Goal: Transaction & Acquisition: Obtain resource

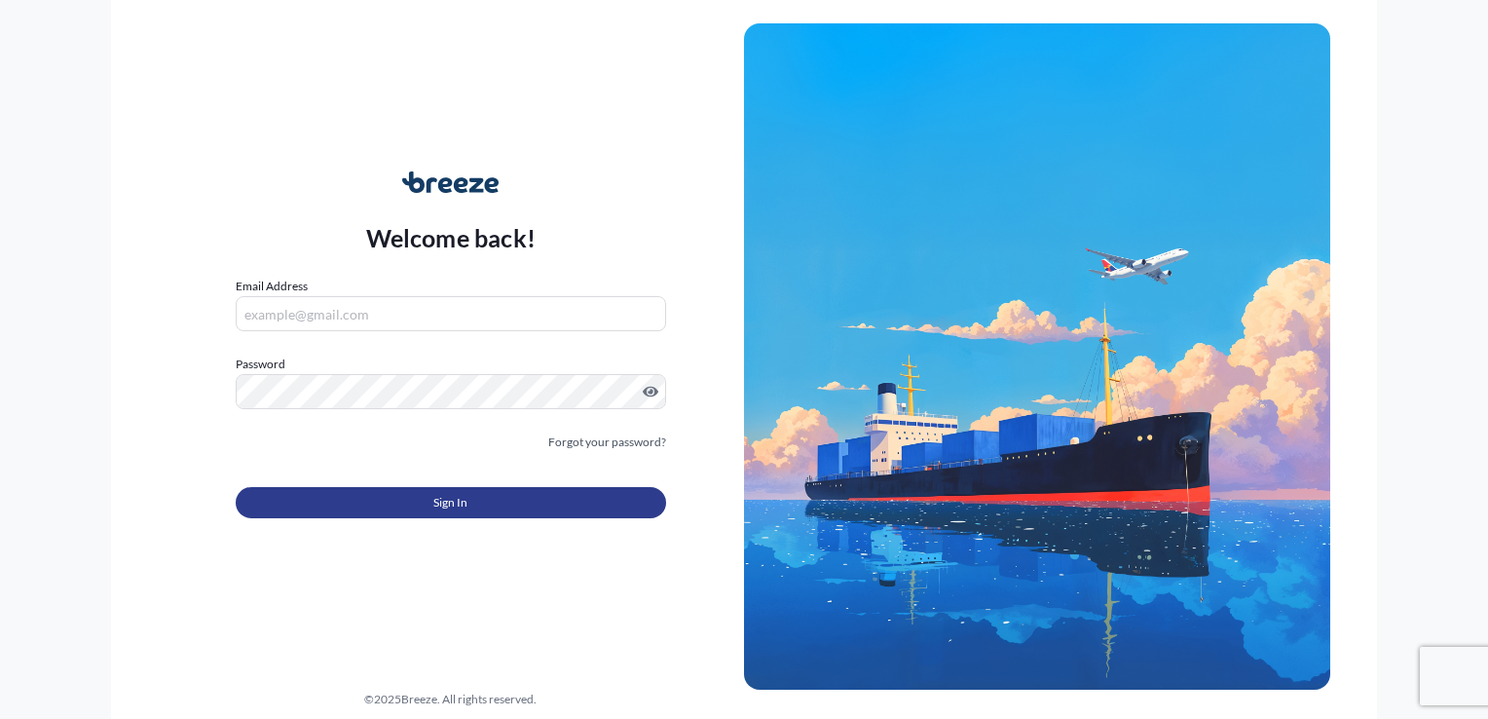
type input "[PERSON_NAME][EMAIL_ADDRESS][DOMAIN_NAME]"
click at [429, 513] on button "Sign In" at bounding box center [451, 502] width 430 height 31
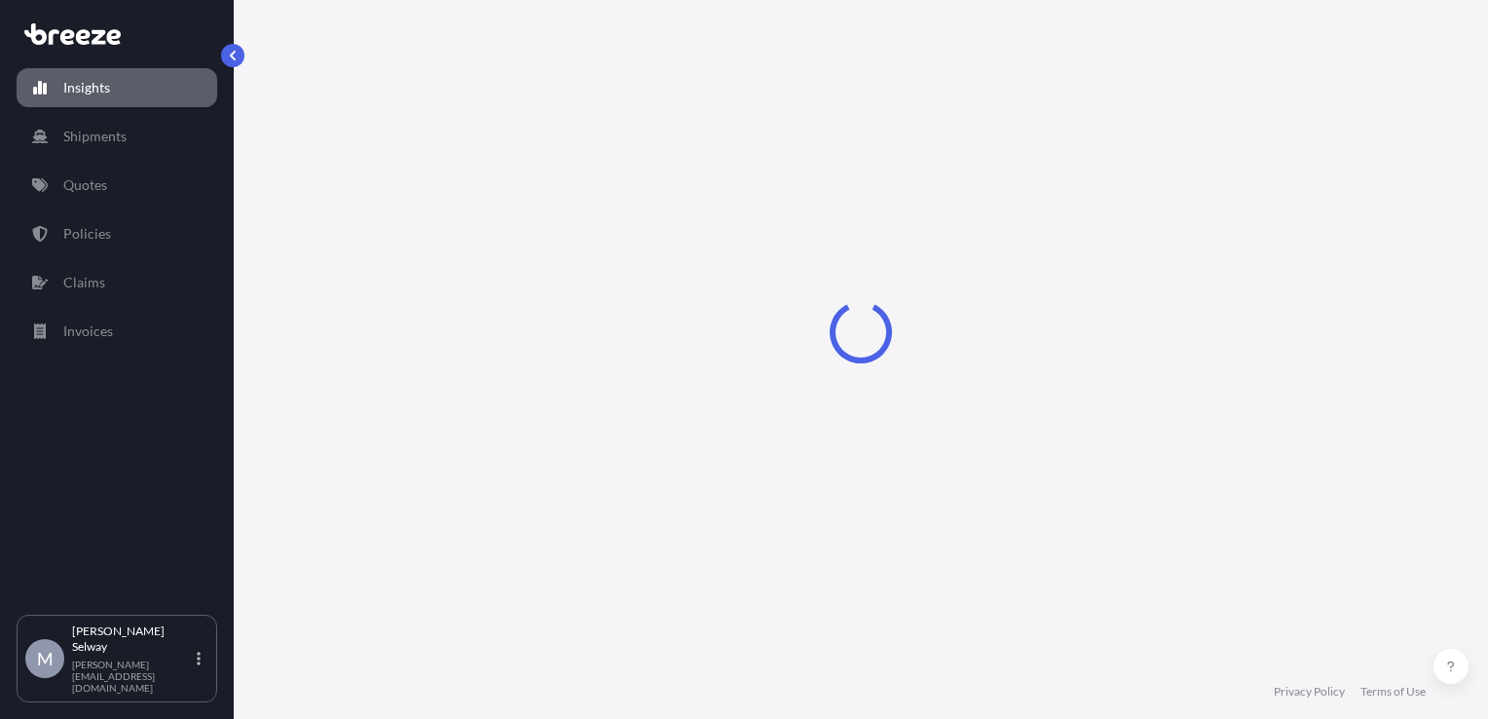
select select "2025"
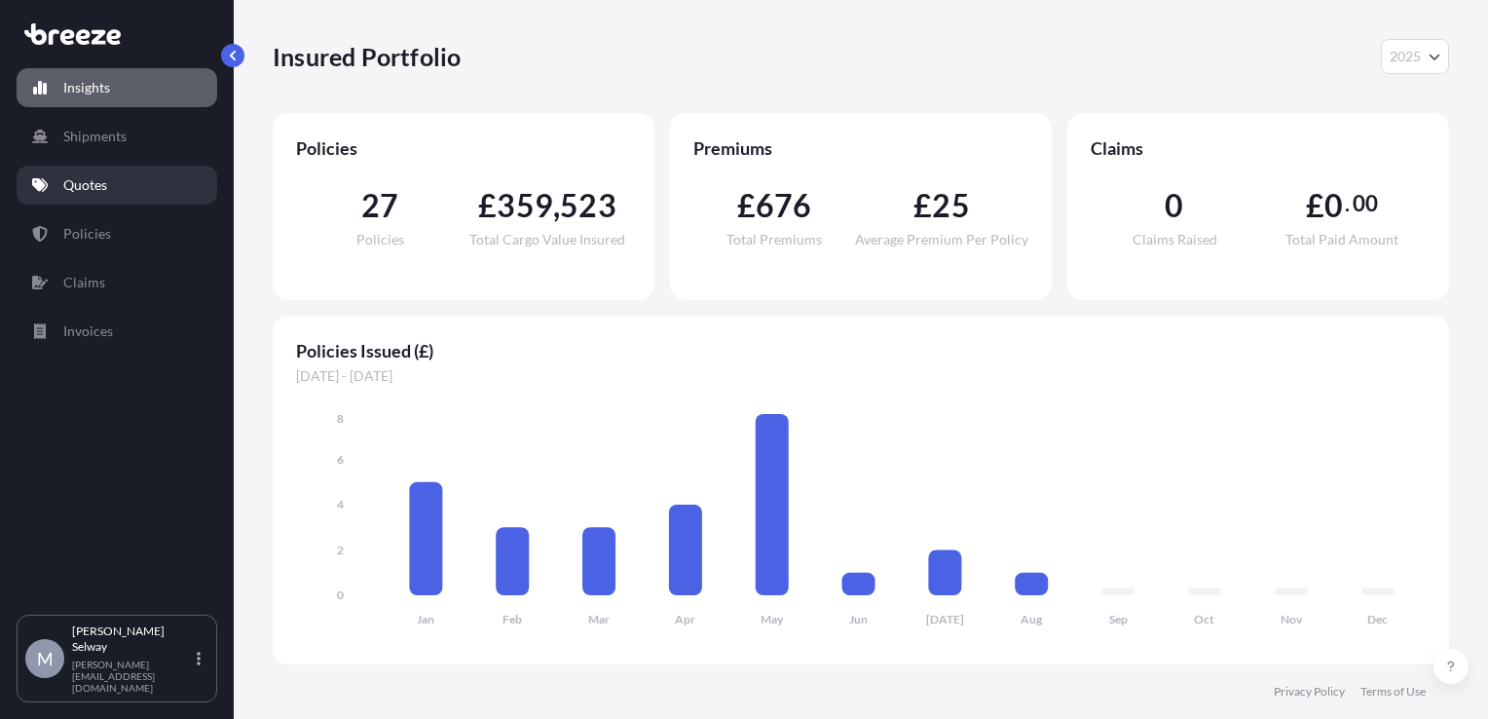
click at [139, 179] on link "Quotes" at bounding box center [117, 185] width 201 height 39
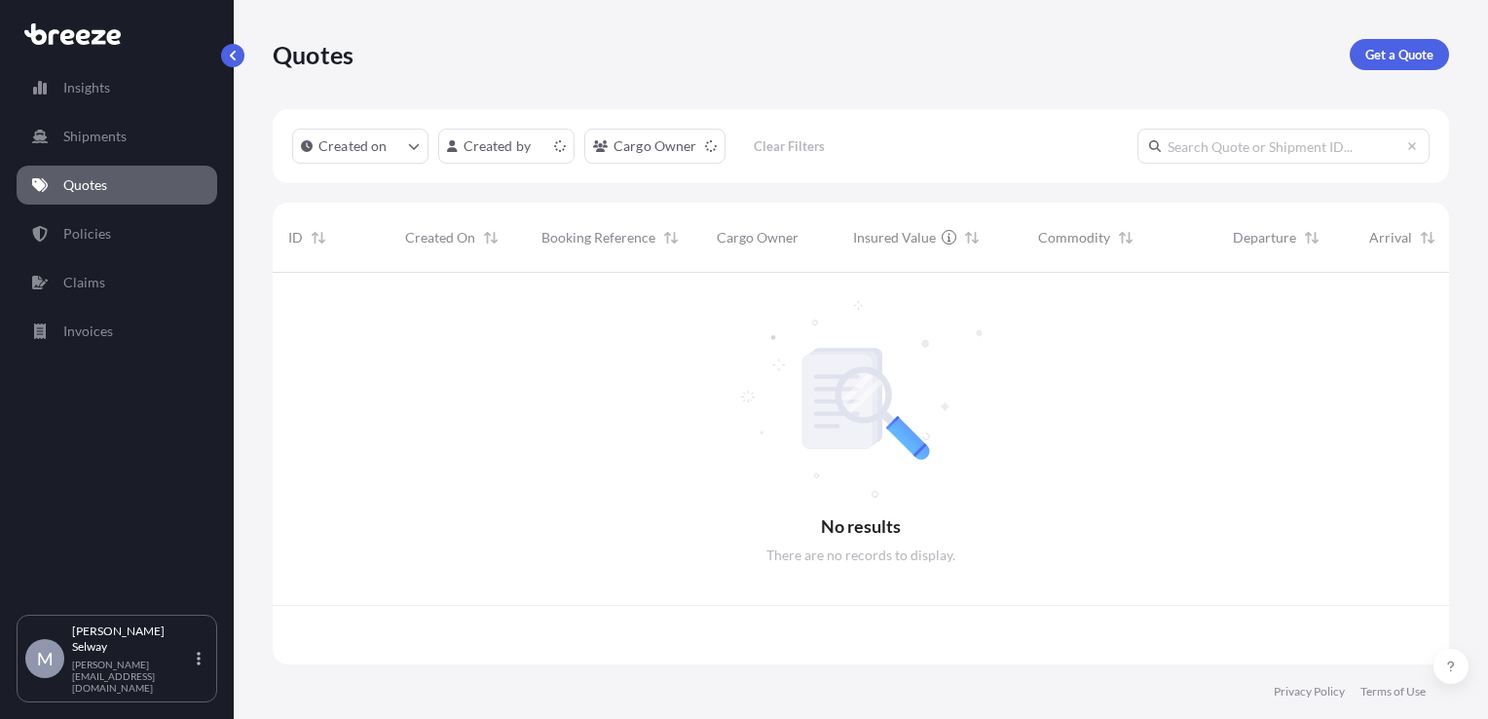
scroll to position [388, 1161]
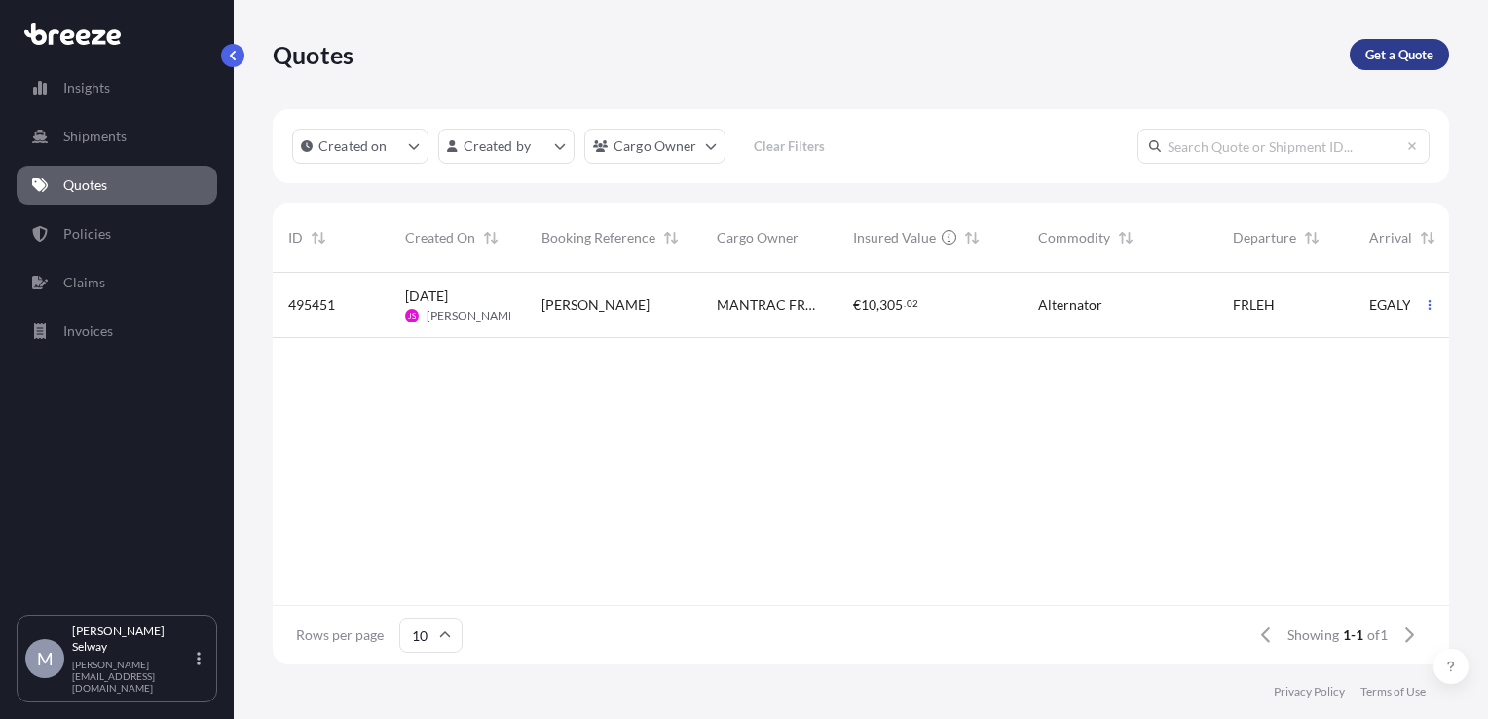
click at [1402, 53] on p "Get a Quote" at bounding box center [1399, 54] width 68 height 19
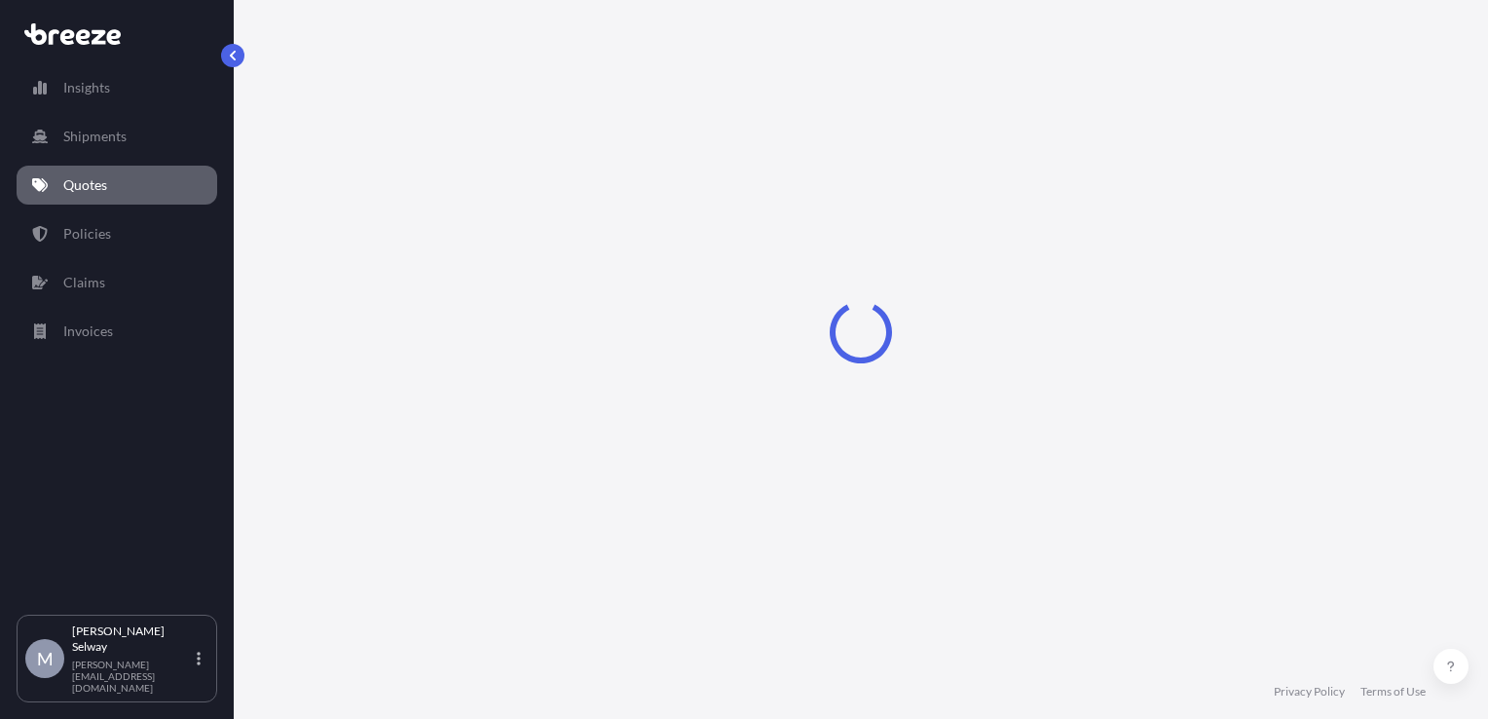
select select "Sea"
select select "1"
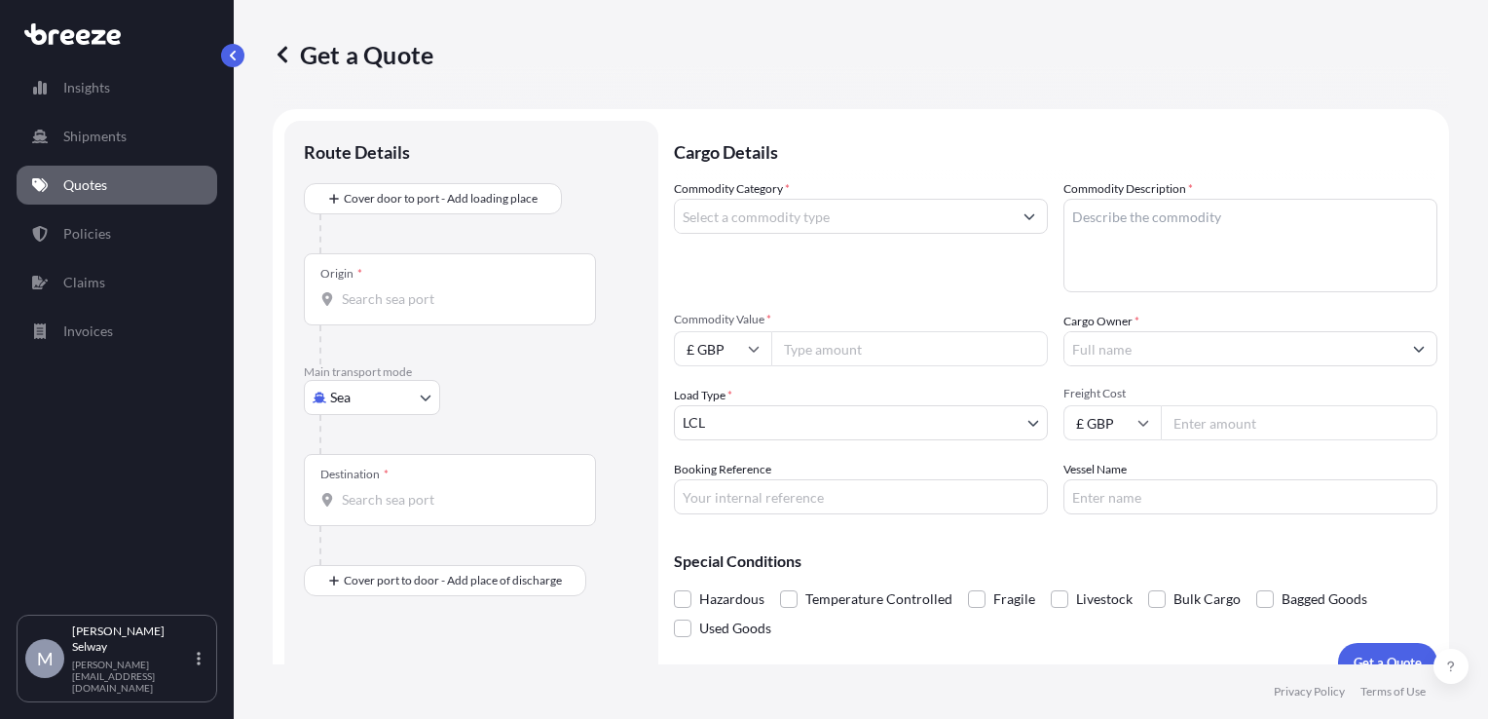
scroll to position [28, 0]
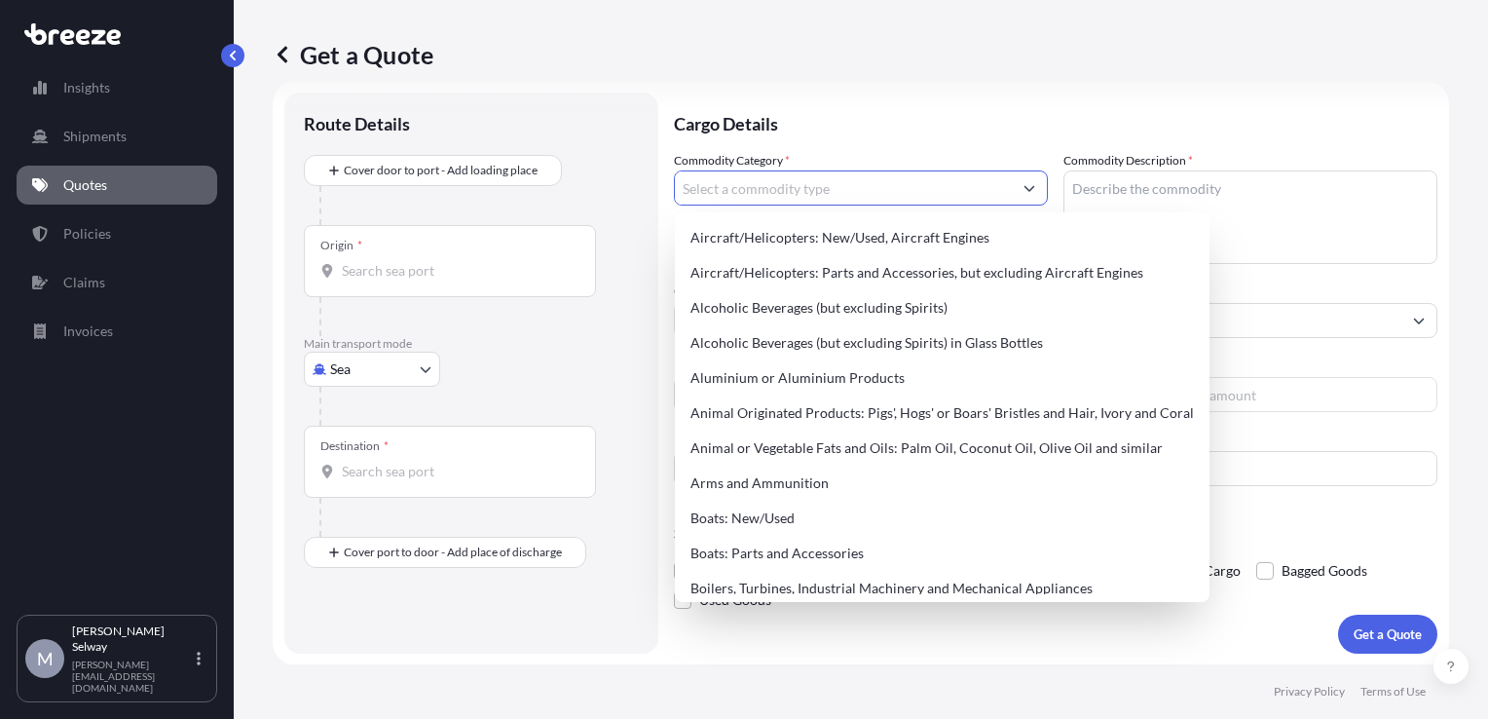
click at [925, 187] on input "Commodity Category *" at bounding box center [843, 187] width 337 height 35
type input "s"
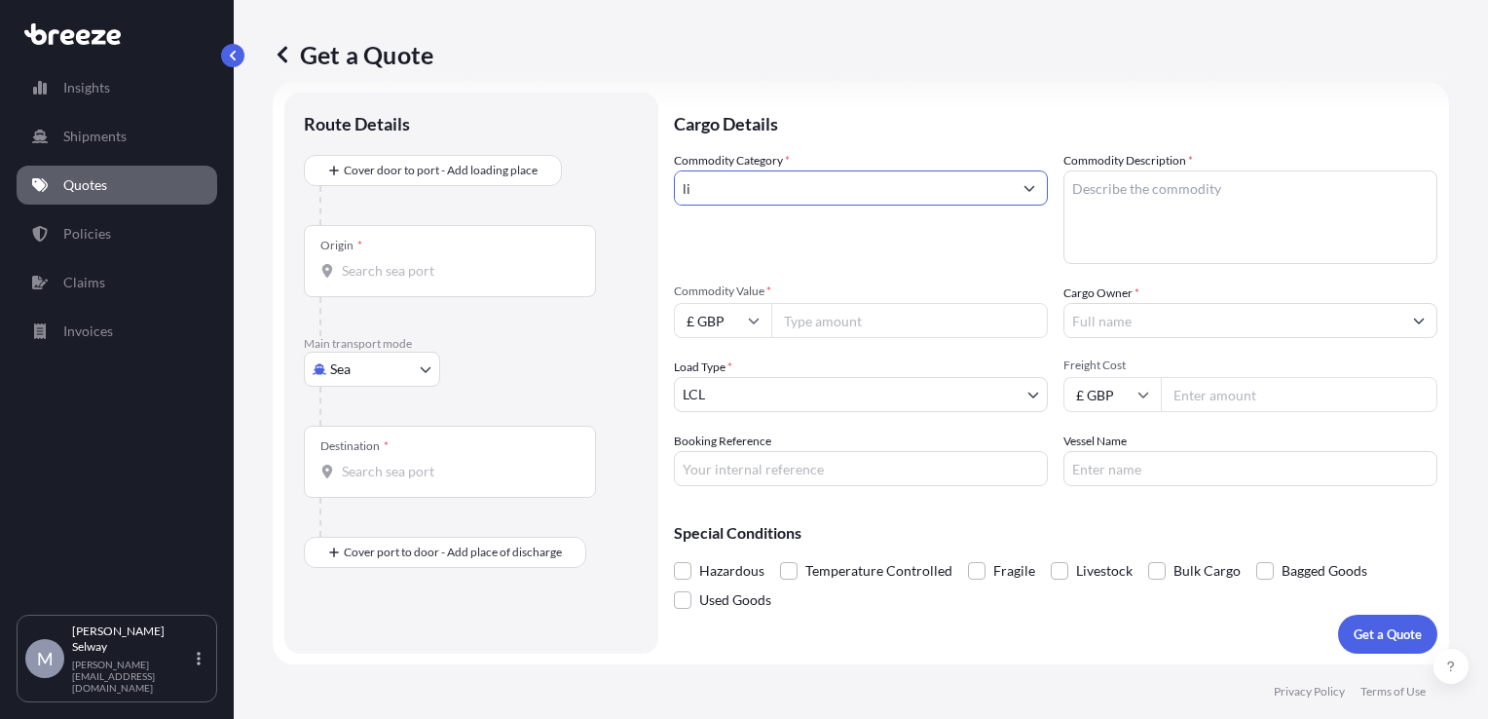
type input "l"
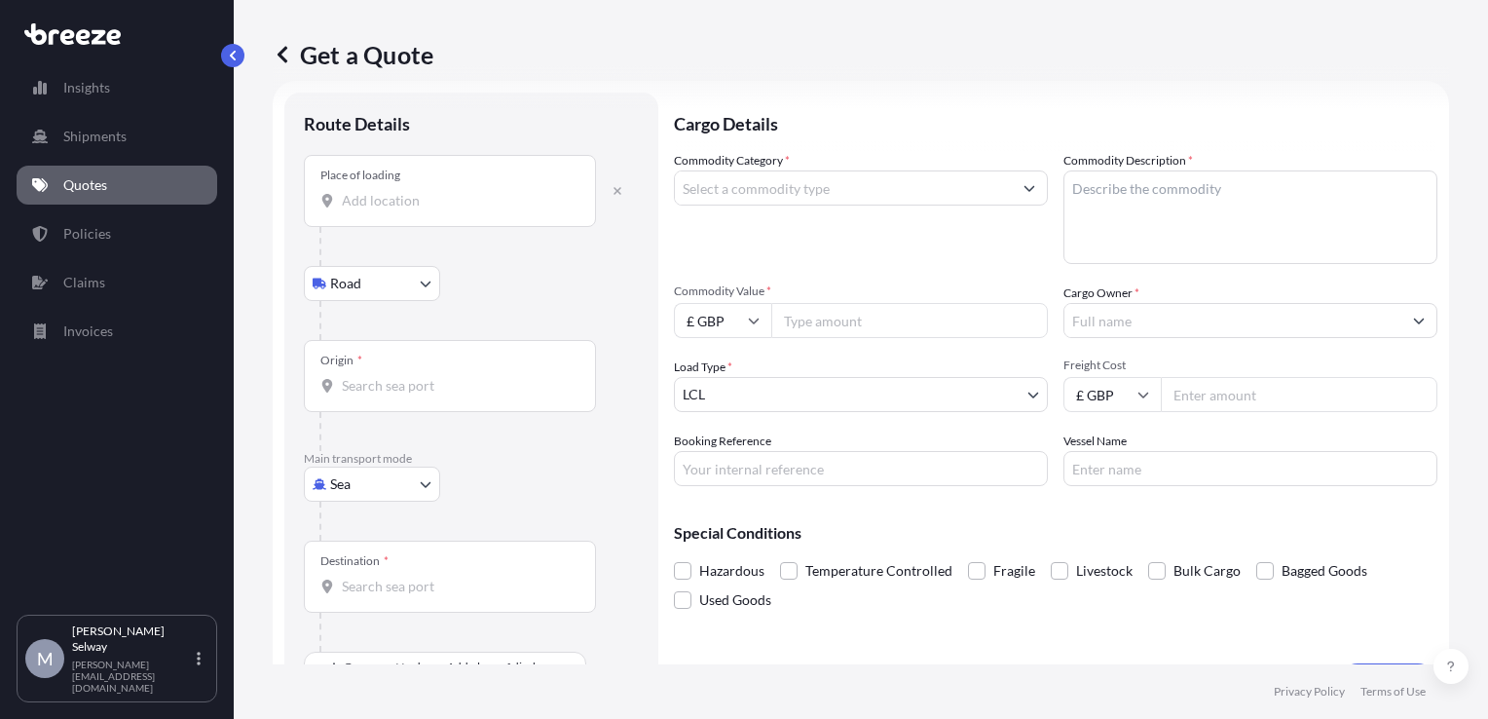
click at [448, 207] on input "Place of loading" at bounding box center [457, 200] width 230 height 19
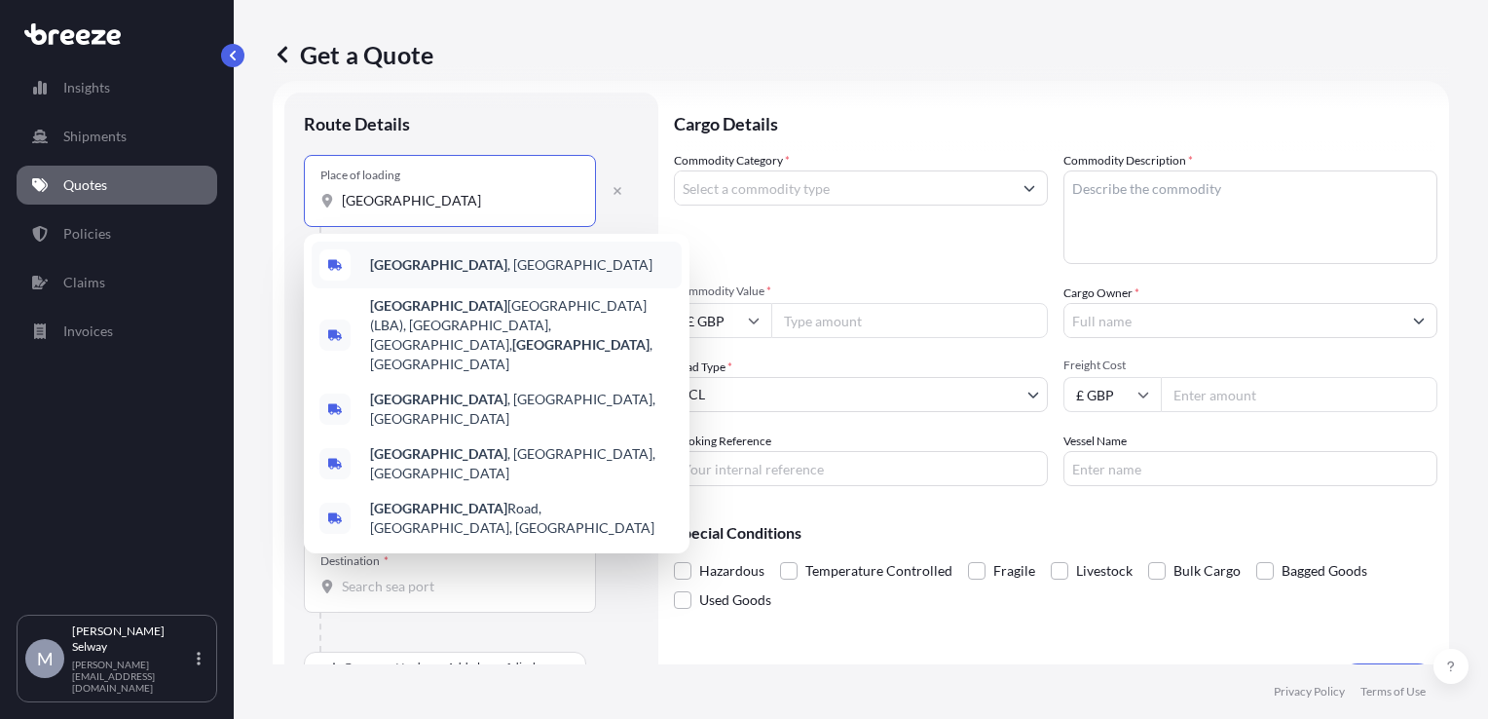
click at [433, 264] on div "[GEOGRAPHIC_DATA] , [GEOGRAPHIC_DATA]" at bounding box center [497, 264] width 370 height 47
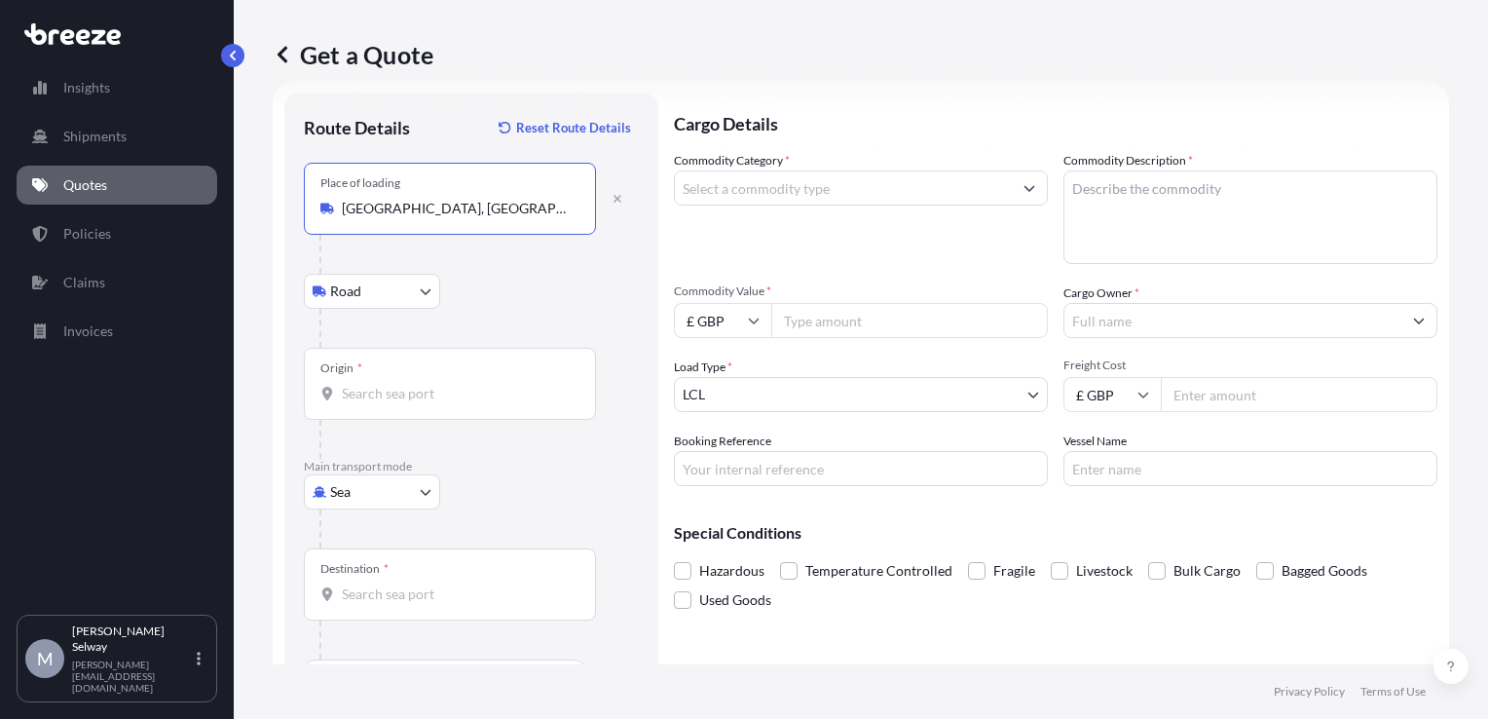
type input "[GEOGRAPHIC_DATA], [GEOGRAPHIC_DATA]"
click at [398, 291] on body "0 options available. 5 options available. Insights Shipments Quotes Policies Cl…" at bounding box center [744, 359] width 1488 height 719
click at [477, 369] on div "Origin *" at bounding box center [450, 384] width 292 height 72
click at [477, 384] on input "Origin *" at bounding box center [457, 393] width 230 height 19
type input "GBLGP - [GEOGRAPHIC_DATA], [GEOGRAPHIC_DATA]"
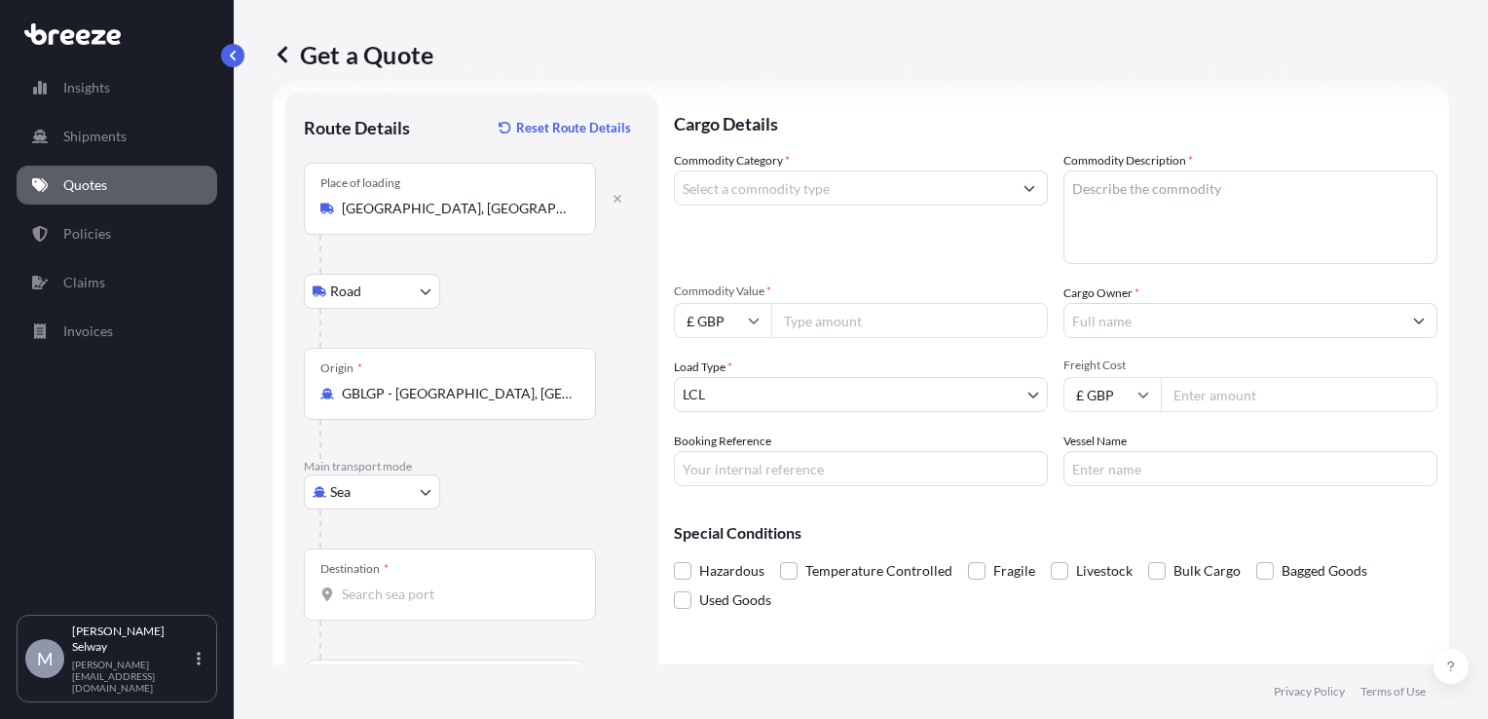
click at [428, 605] on div "Destination *" at bounding box center [450, 584] width 292 height 72
click at [428, 604] on input "Destination *" at bounding box center [457, 593] width 230 height 19
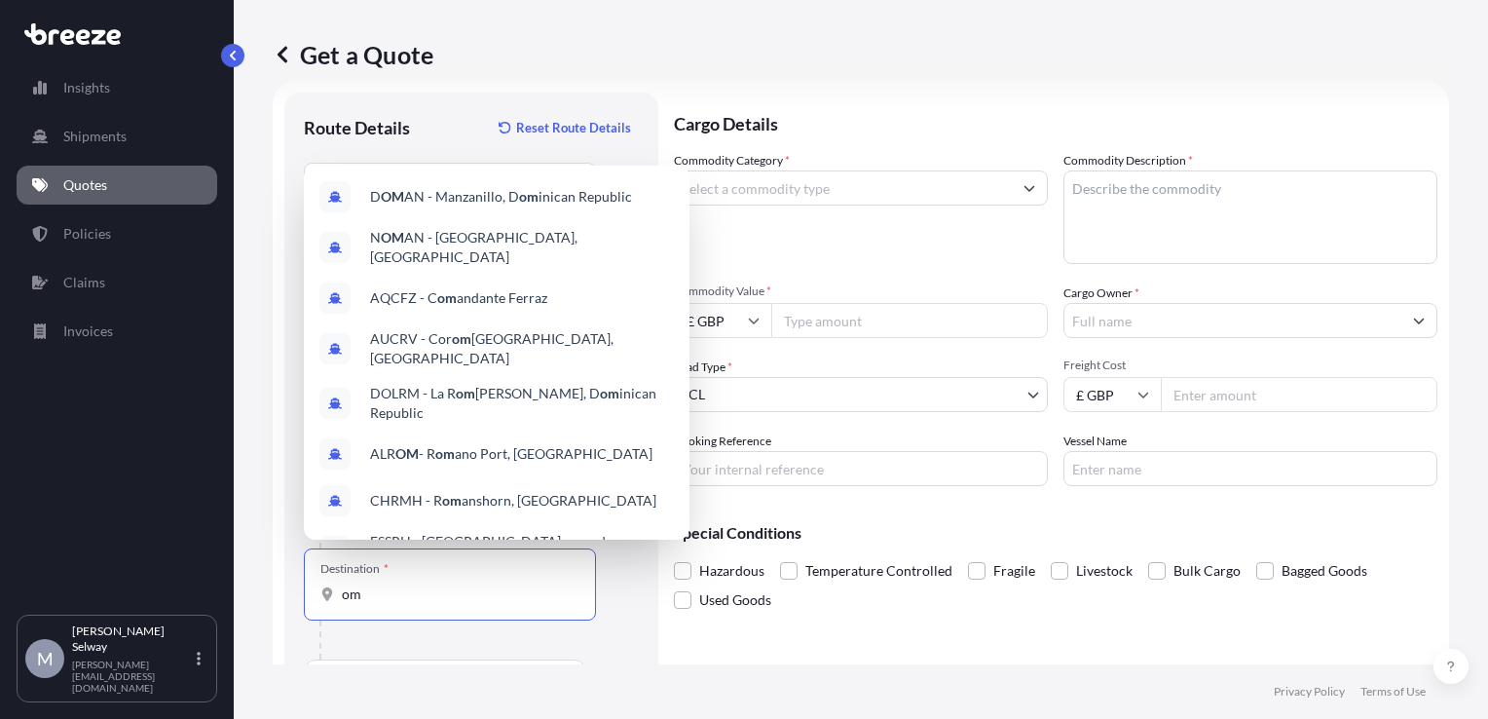
type input "o"
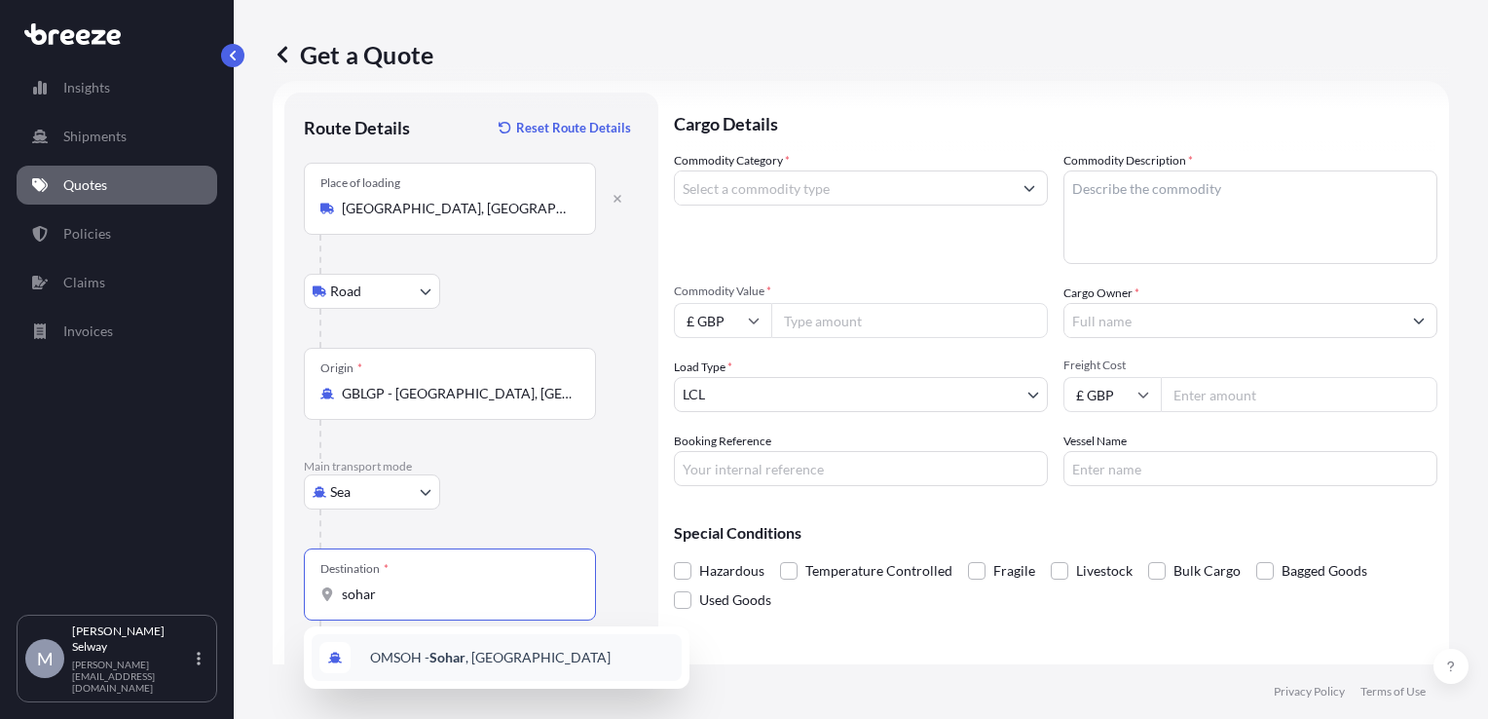
click at [491, 660] on span "OMSOH - [GEOGRAPHIC_DATA] , [GEOGRAPHIC_DATA]" at bounding box center [490, 657] width 241 height 19
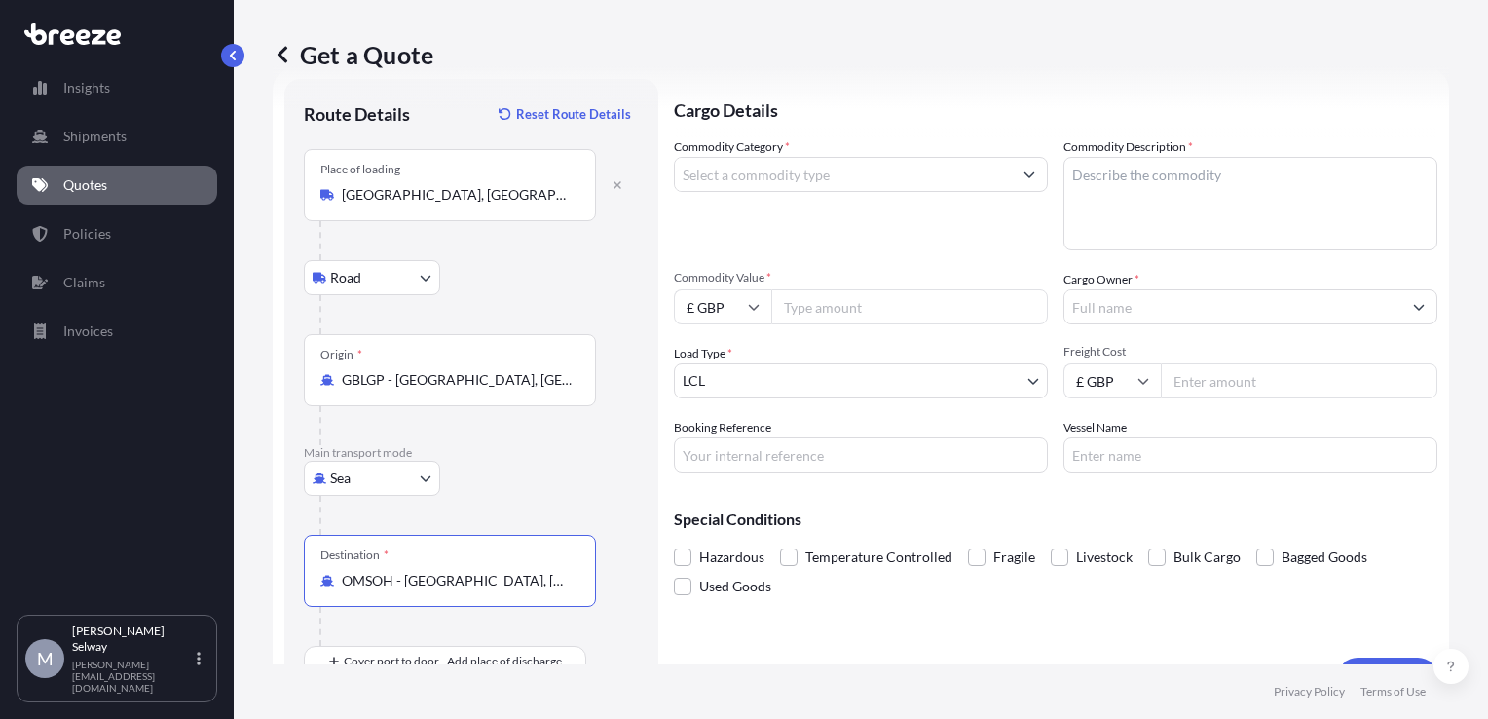
scroll to position [41, 0]
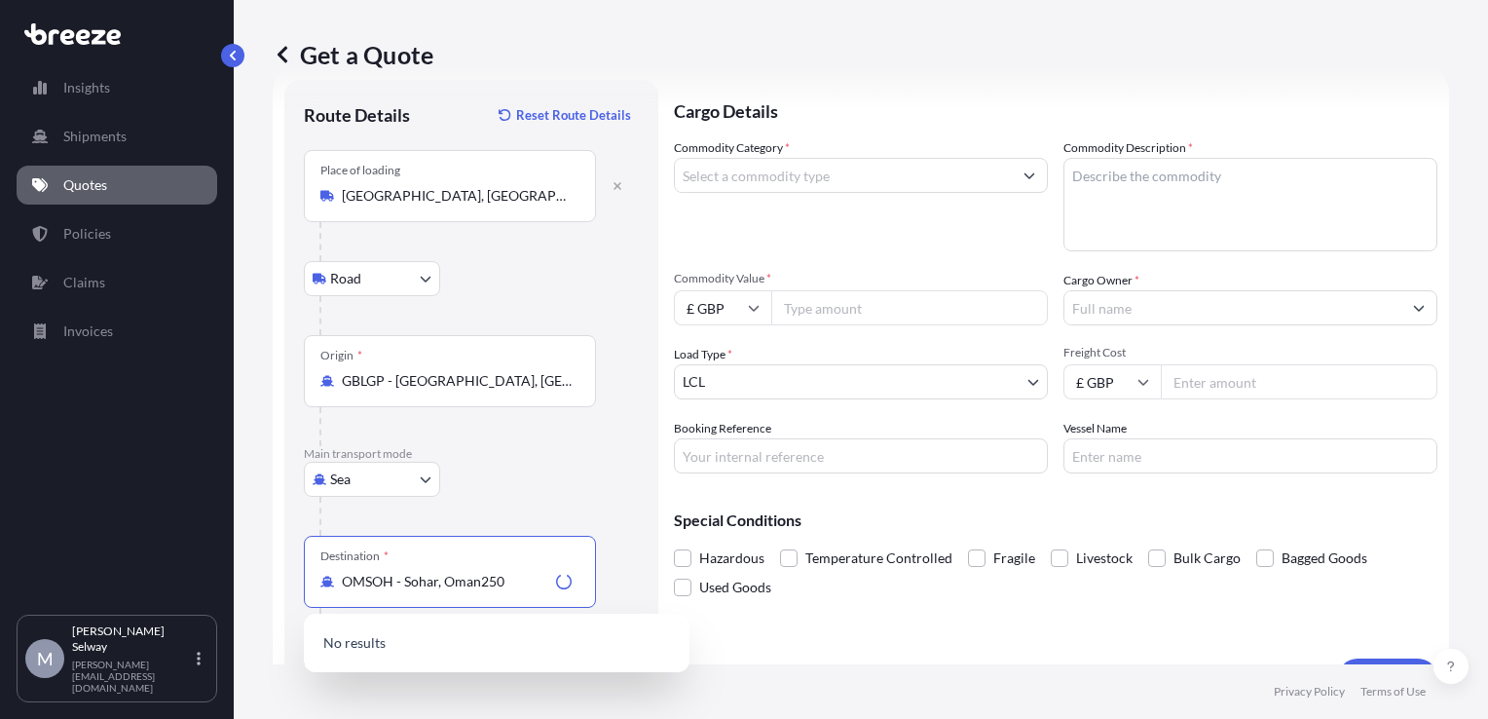
type input "OMSOH - [GEOGRAPHIC_DATA], [GEOGRAPHIC_DATA]"
click at [1215, 389] on input "Freight Cost" at bounding box center [1299, 381] width 277 height 35
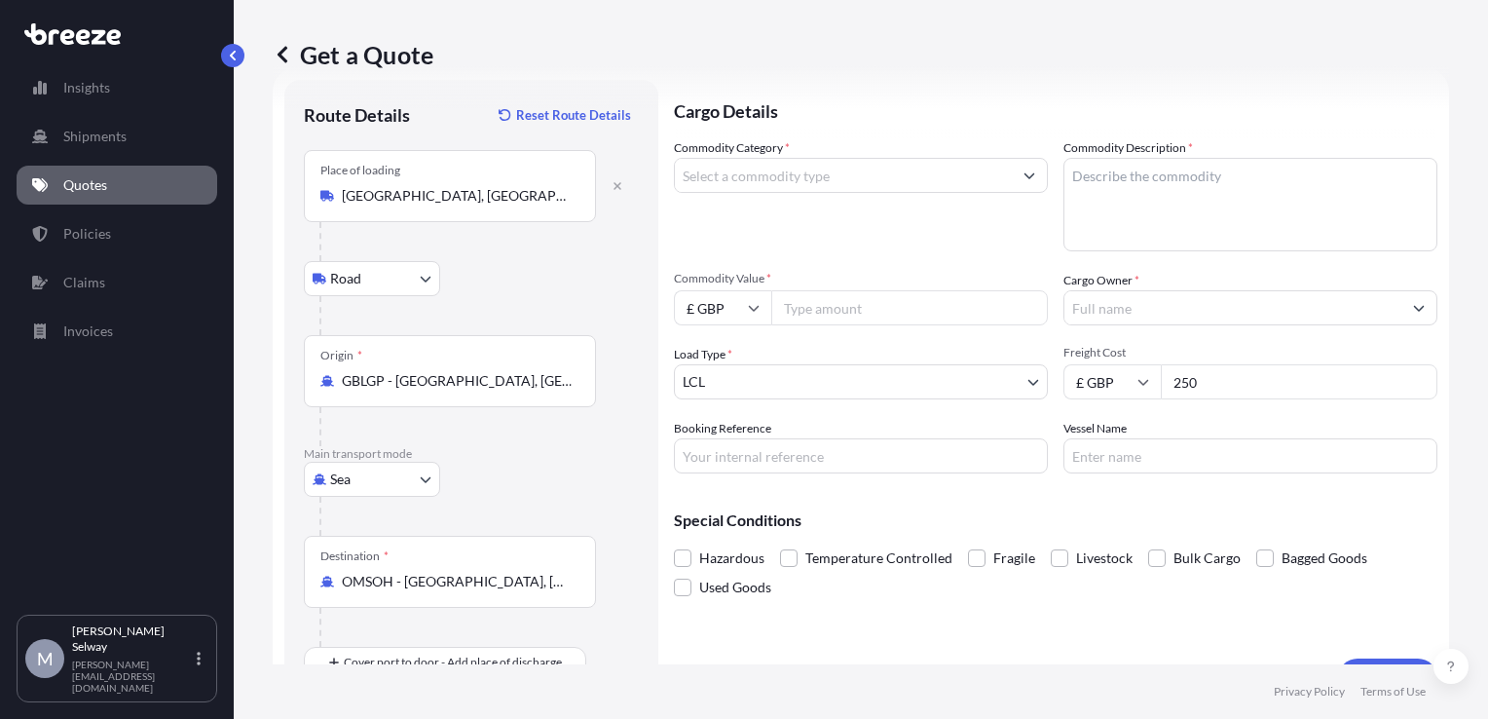
type input "250"
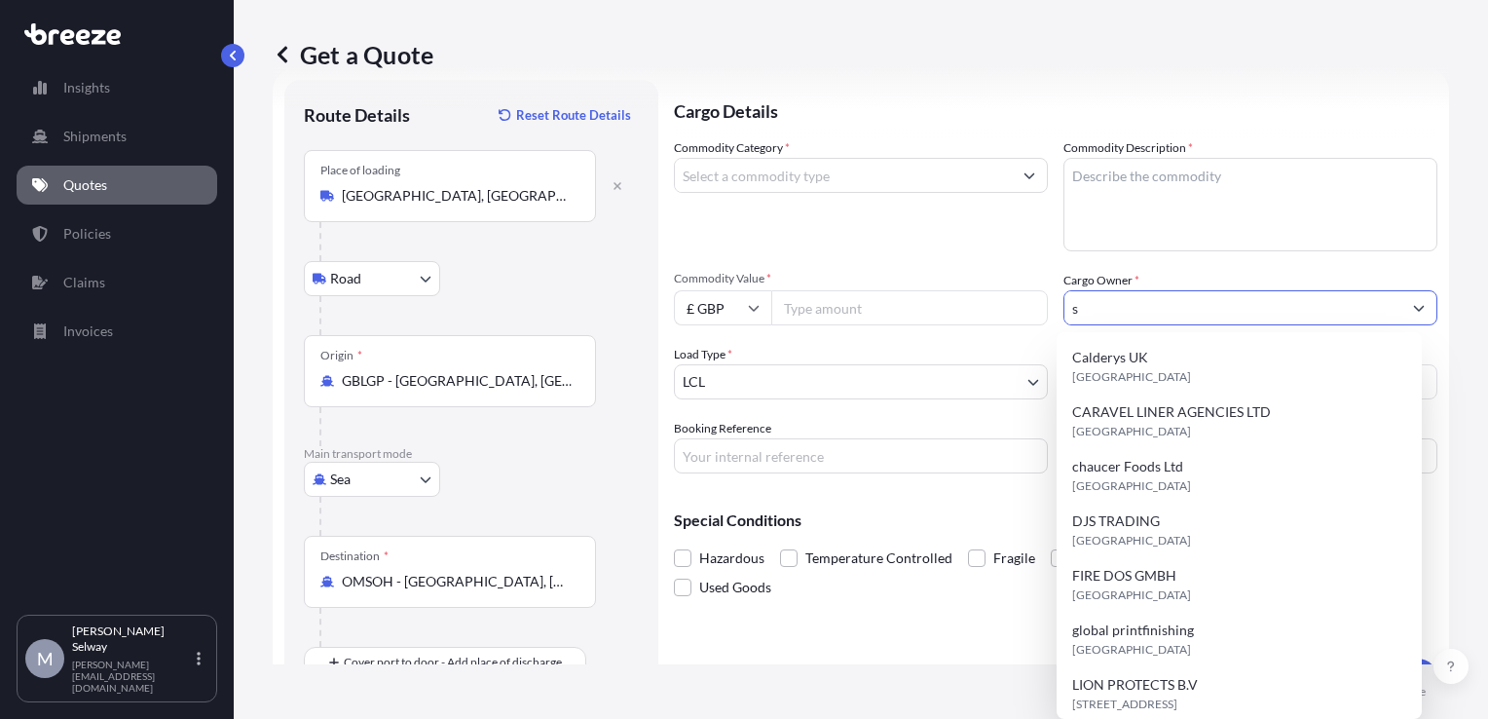
click at [1243, 309] on input "s" at bounding box center [1232, 307] width 337 height 35
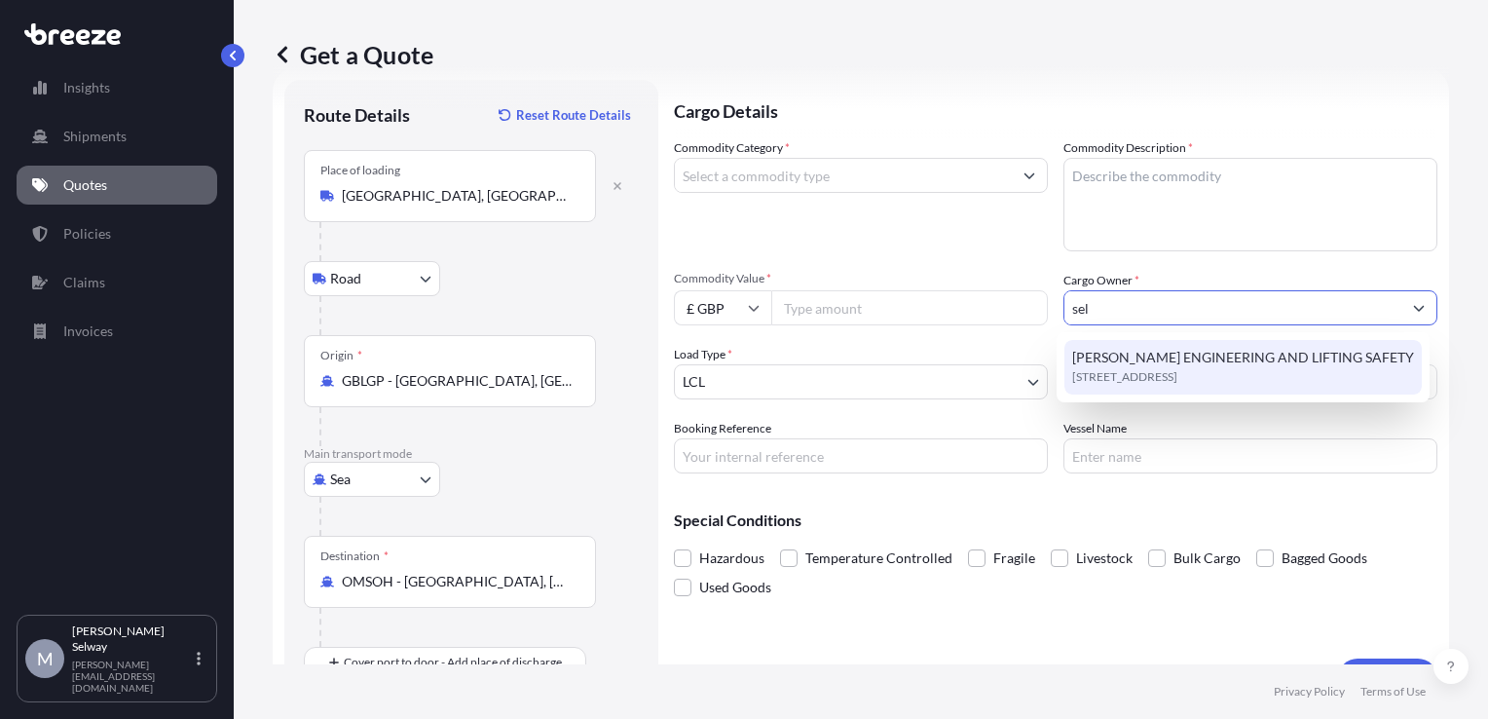
click at [1177, 371] on span "[STREET_ADDRESS]" at bounding box center [1124, 376] width 105 height 19
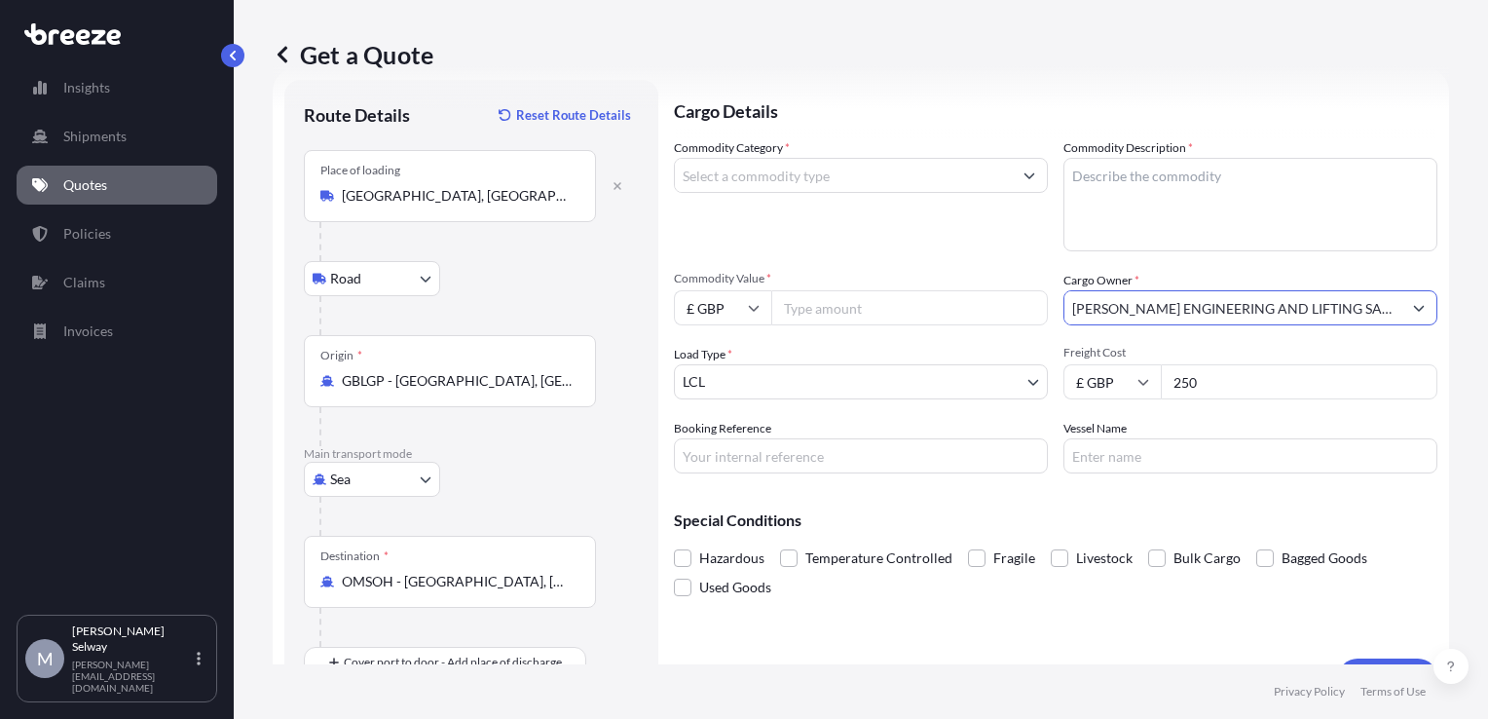
type input "[PERSON_NAME] ENGINEERING AND LIFTING SAFETY"
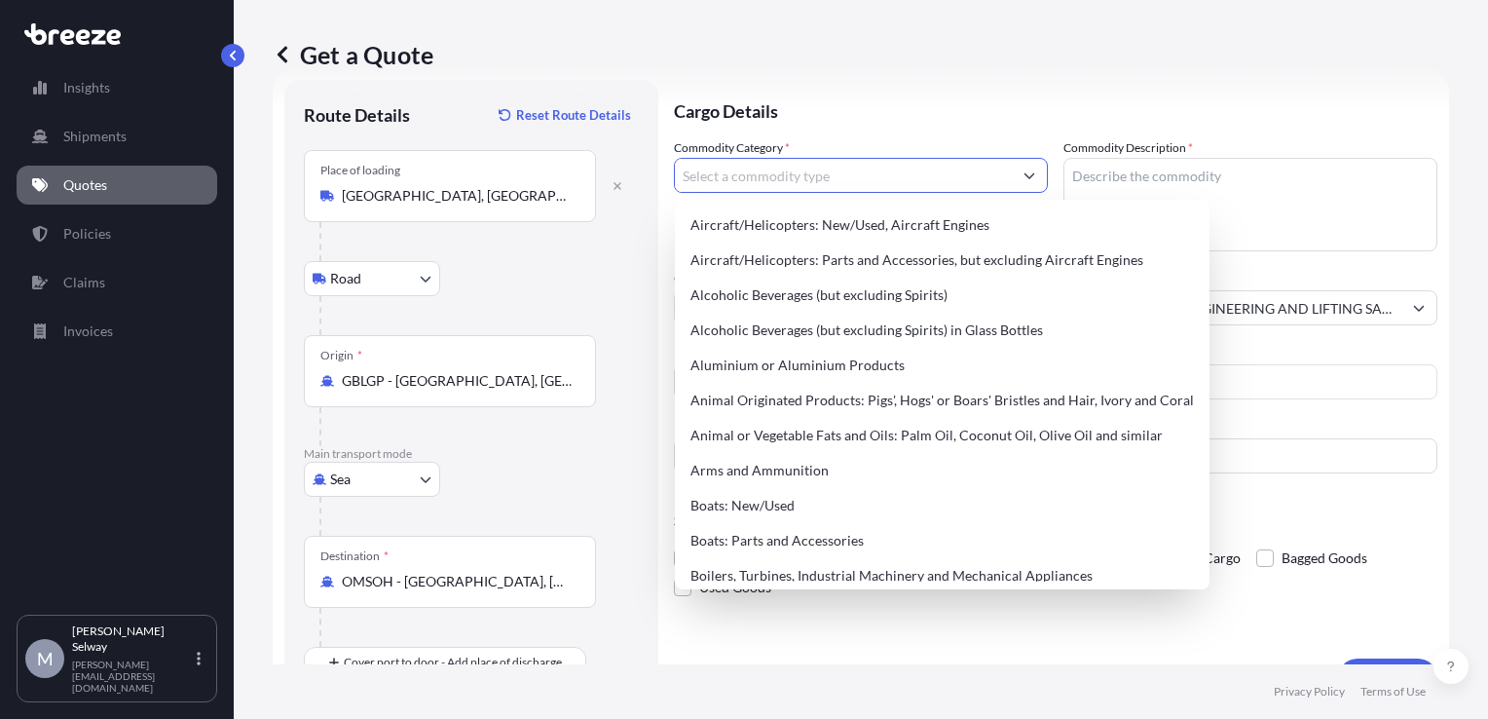
click at [933, 171] on input "Commodity Category *" at bounding box center [843, 175] width 337 height 35
type input "d"
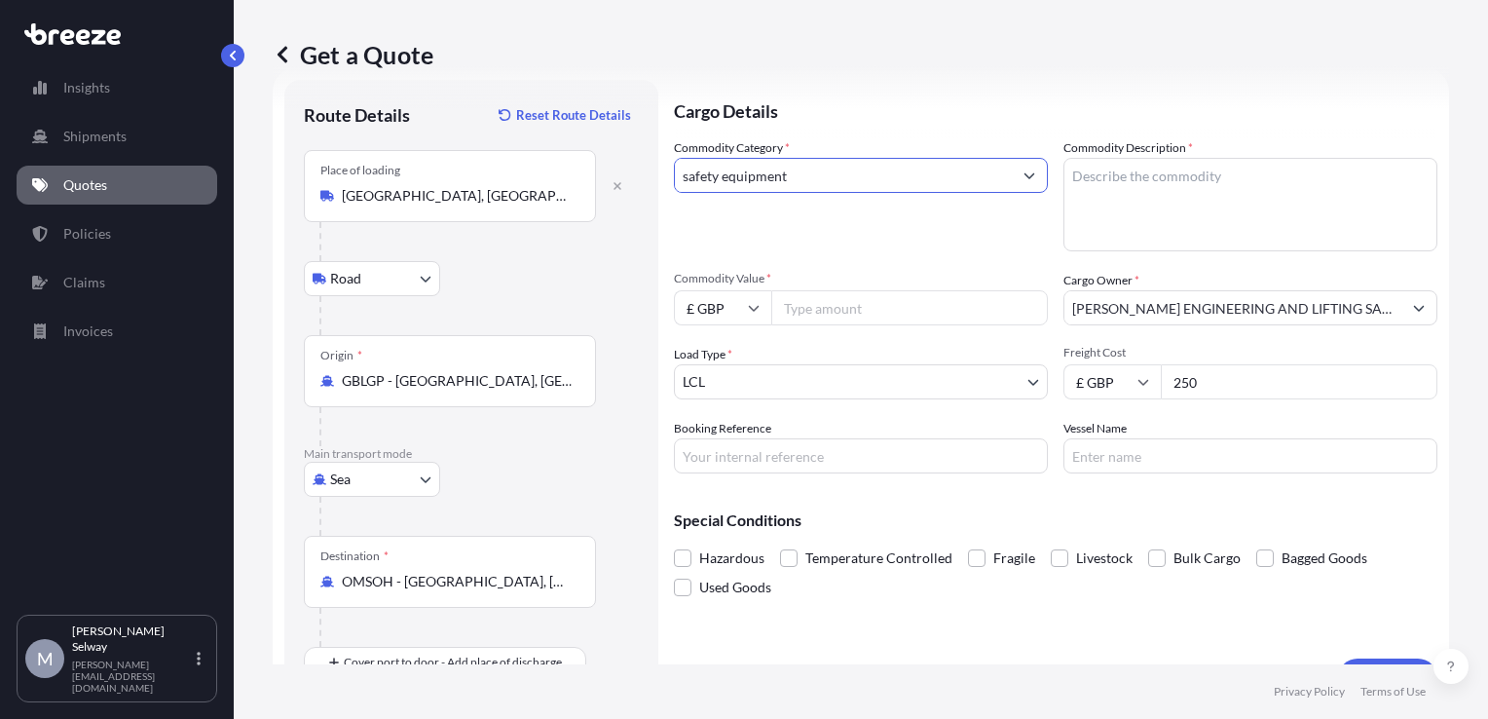
drag, startPoint x: 927, startPoint y: 173, endPoint x: 678, endPoint y: 189, distance: 249.8
click at [678, 189] on input "safety equipment" at bounding box center [843, 175] width 337 height 35
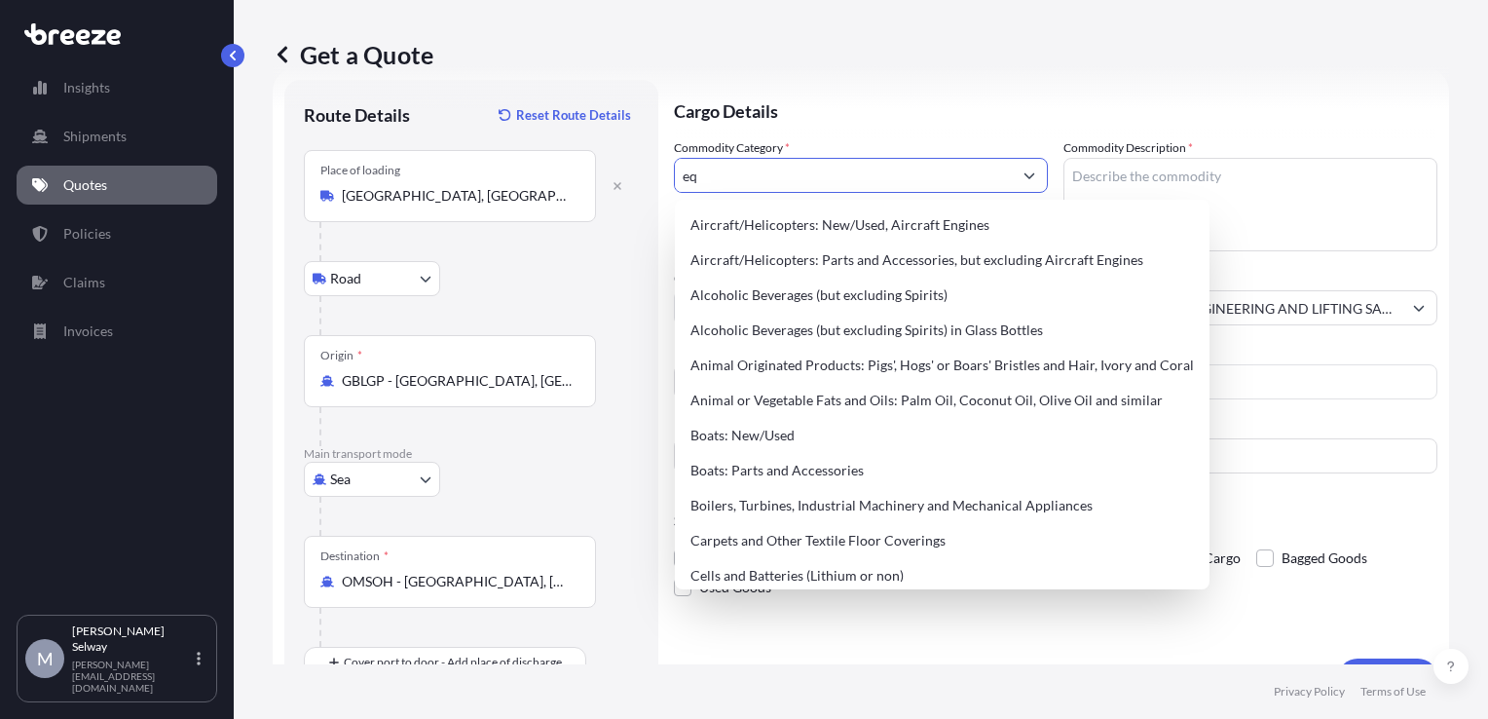
type input "e"
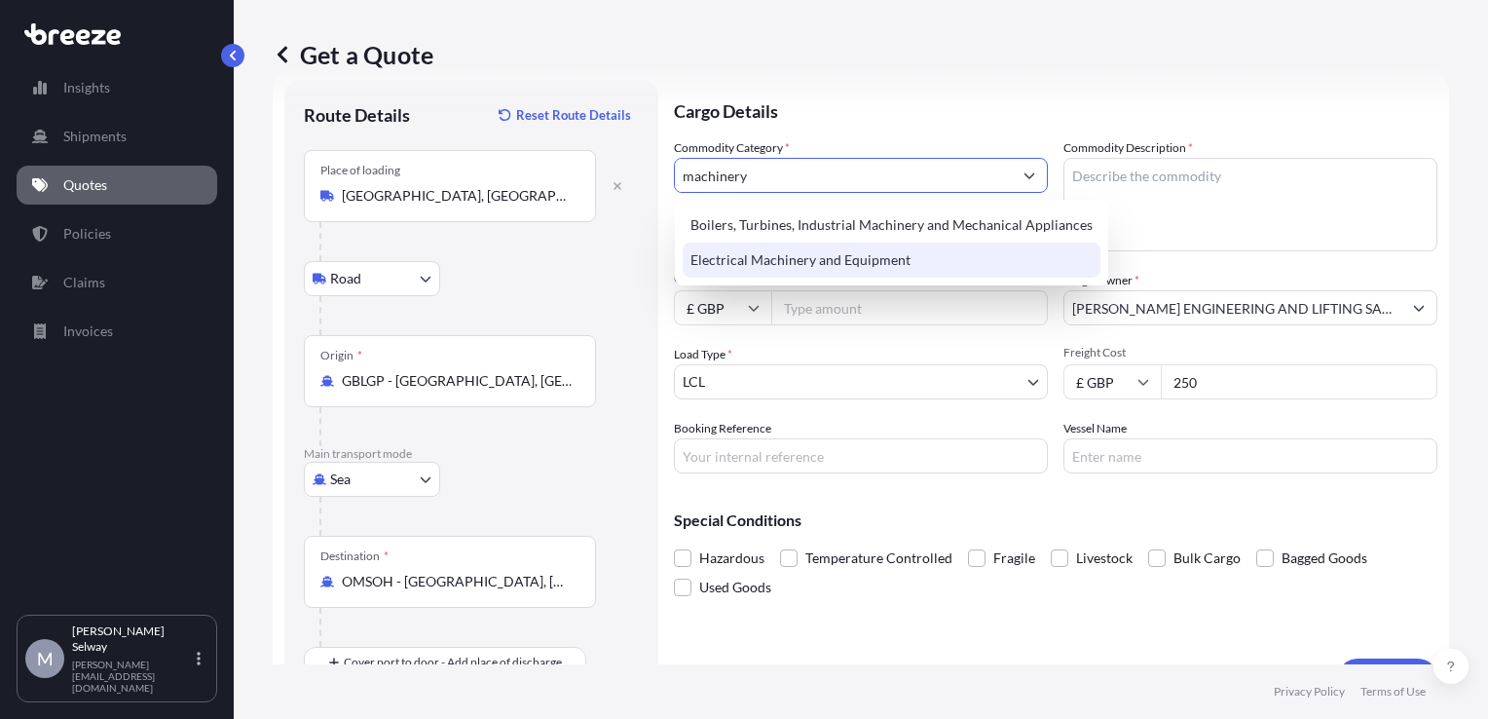
click at [812, 251] on div "Electrical Machinery and Equipment" at bounding box center [892, 259] width 418 height 35
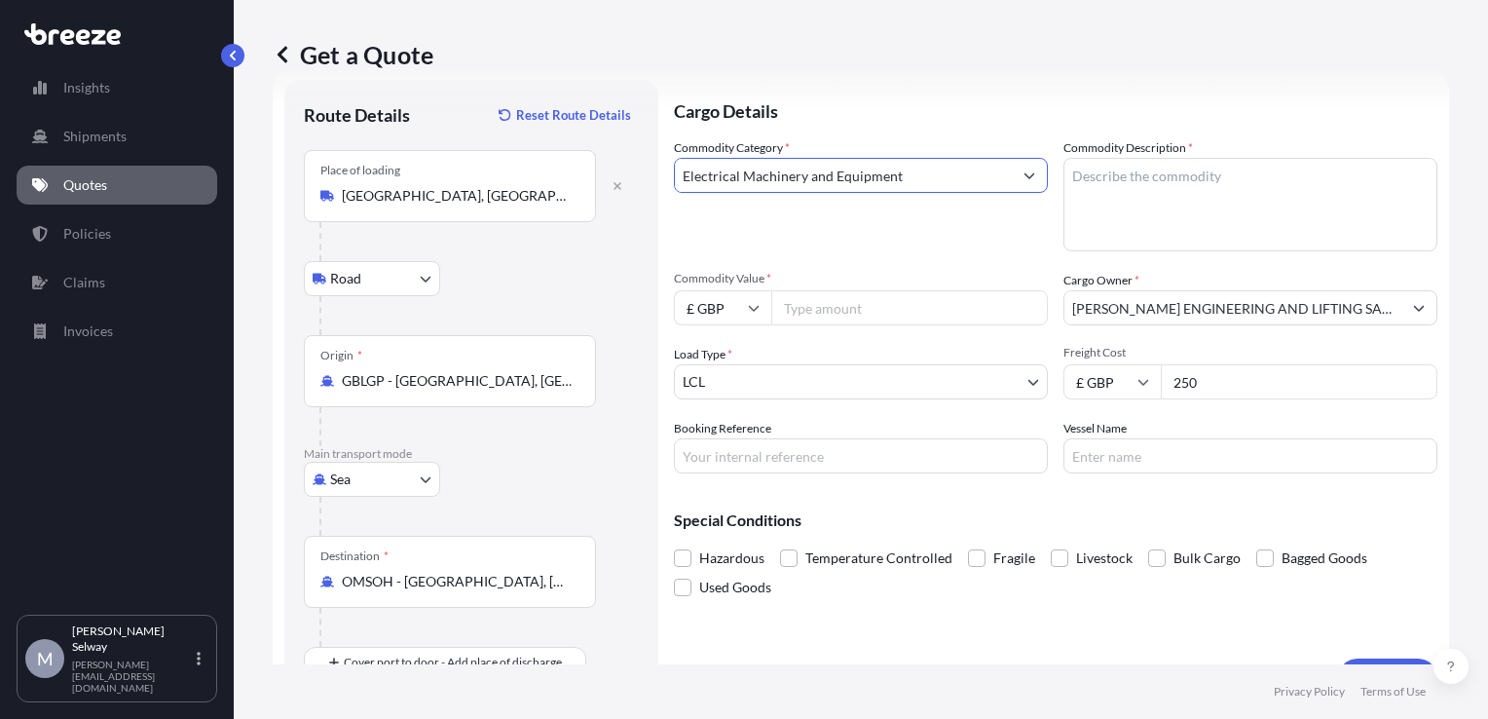
type input "Electrical Machinery and Equipment"
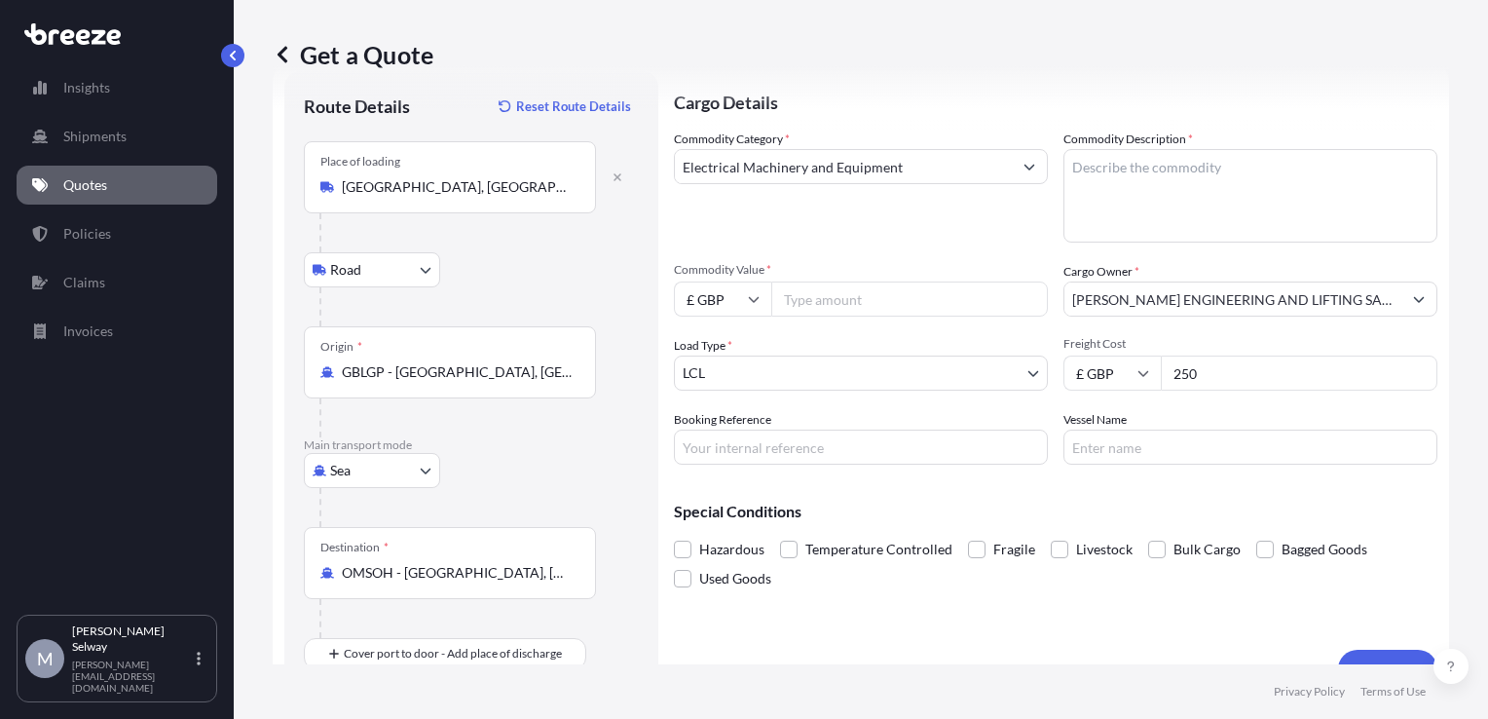
scroll to position [38, 0]
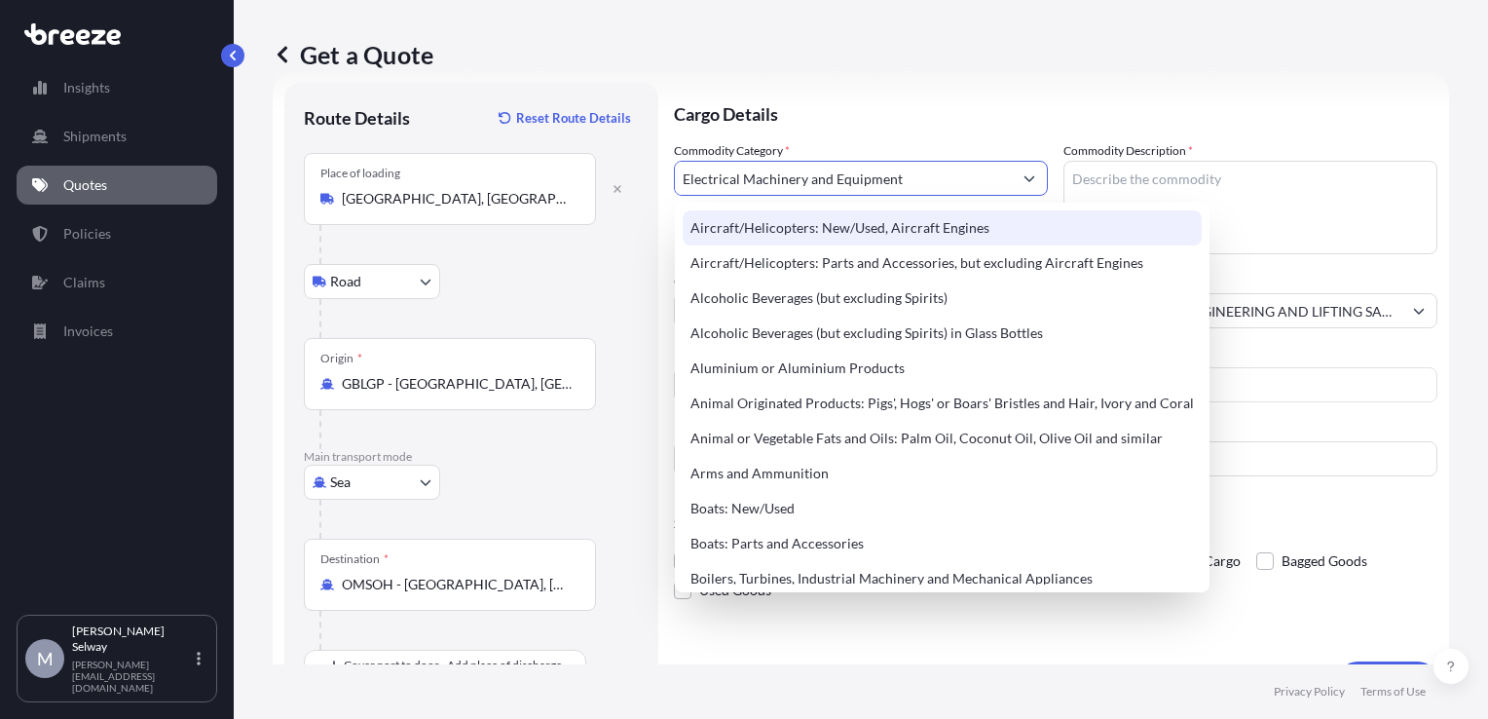
click at [1168, 75] on div "Get a Quote" at bounding box center [861, 54] width 1176 height 109
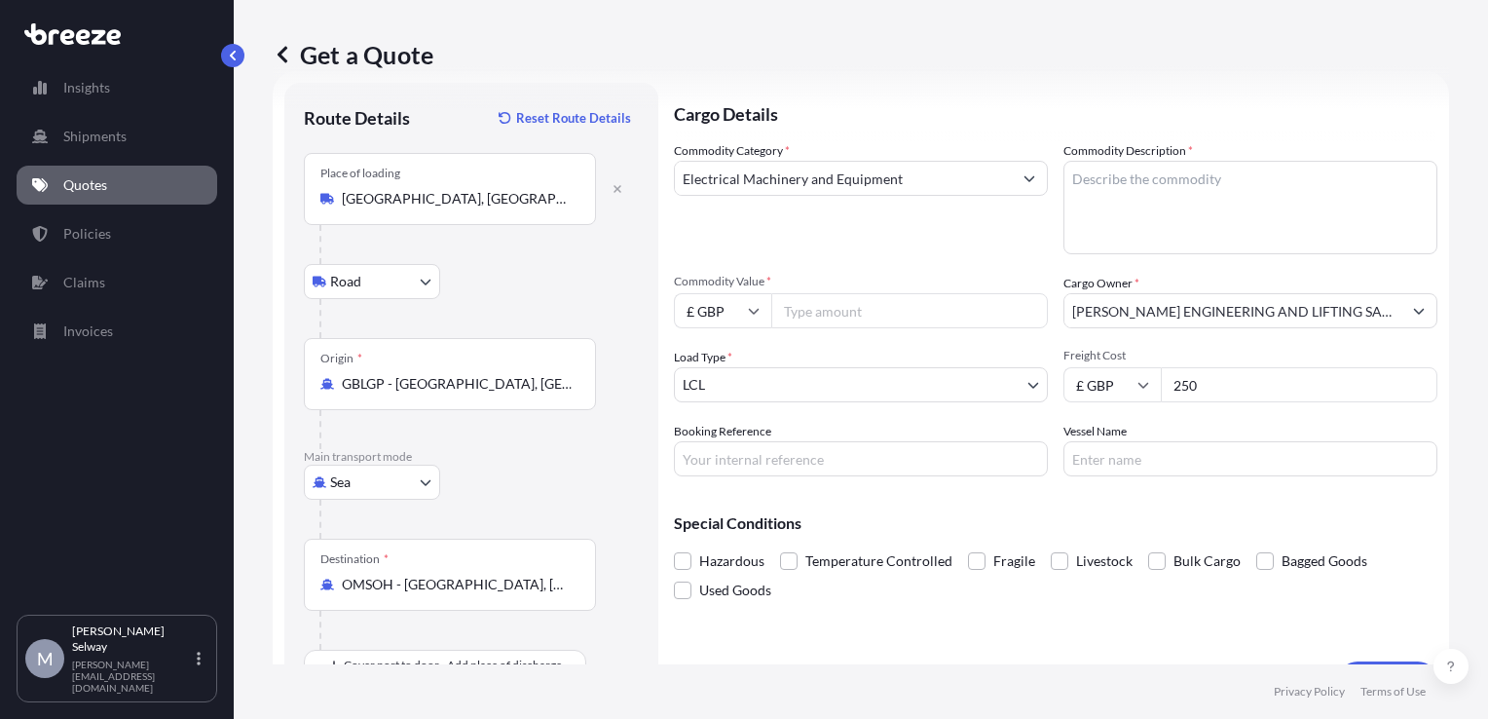
click at [865, 321] on input "Commodity Value *" at bounding box center [909, 310] width 277 height 35
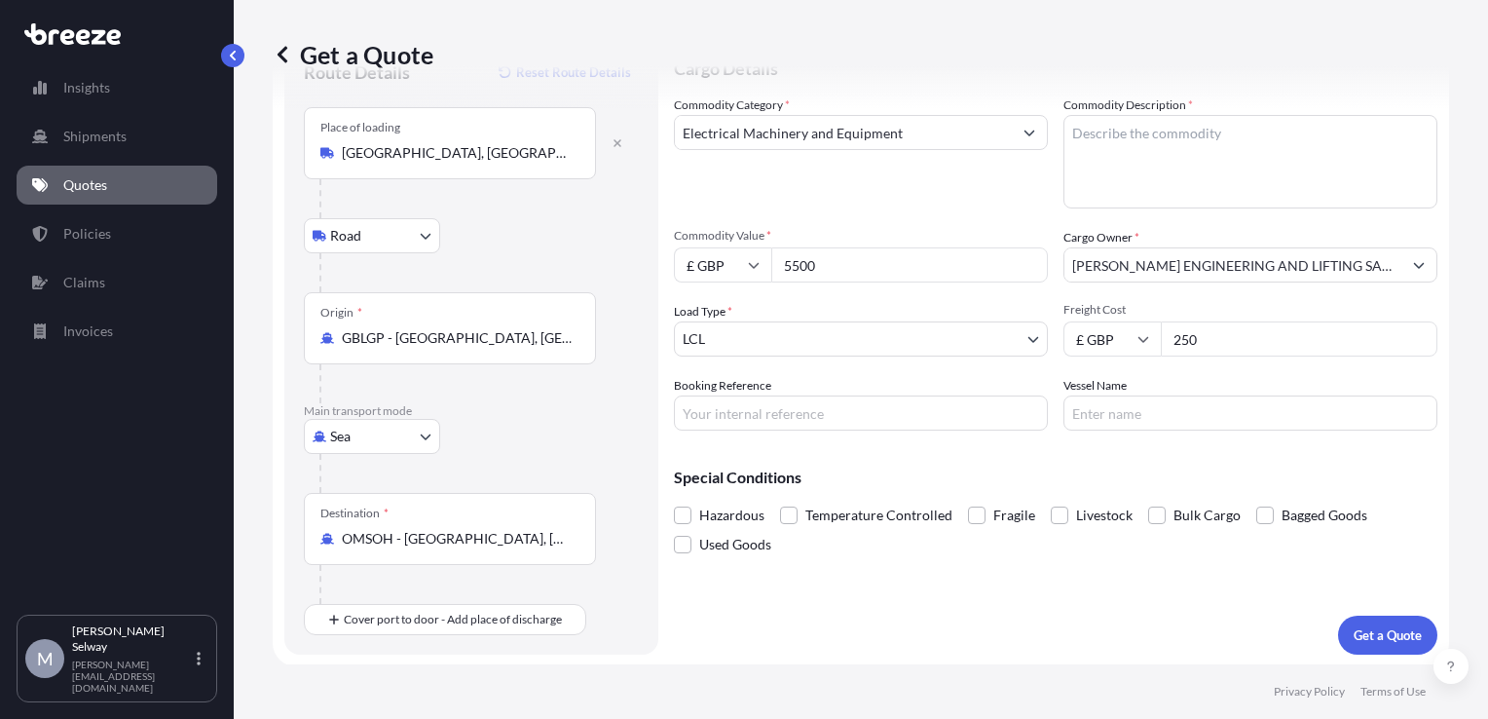
type input "5500"
click at [1144, 134] on textarea "Commodity Description *" at bounding box center [1250, 161] width 374 height 93
type textarea "Lifting Safety Equipment"
click at [1363, 637] on p "Get a Quote" at bounding box center [1387, 634] width 68 height 19
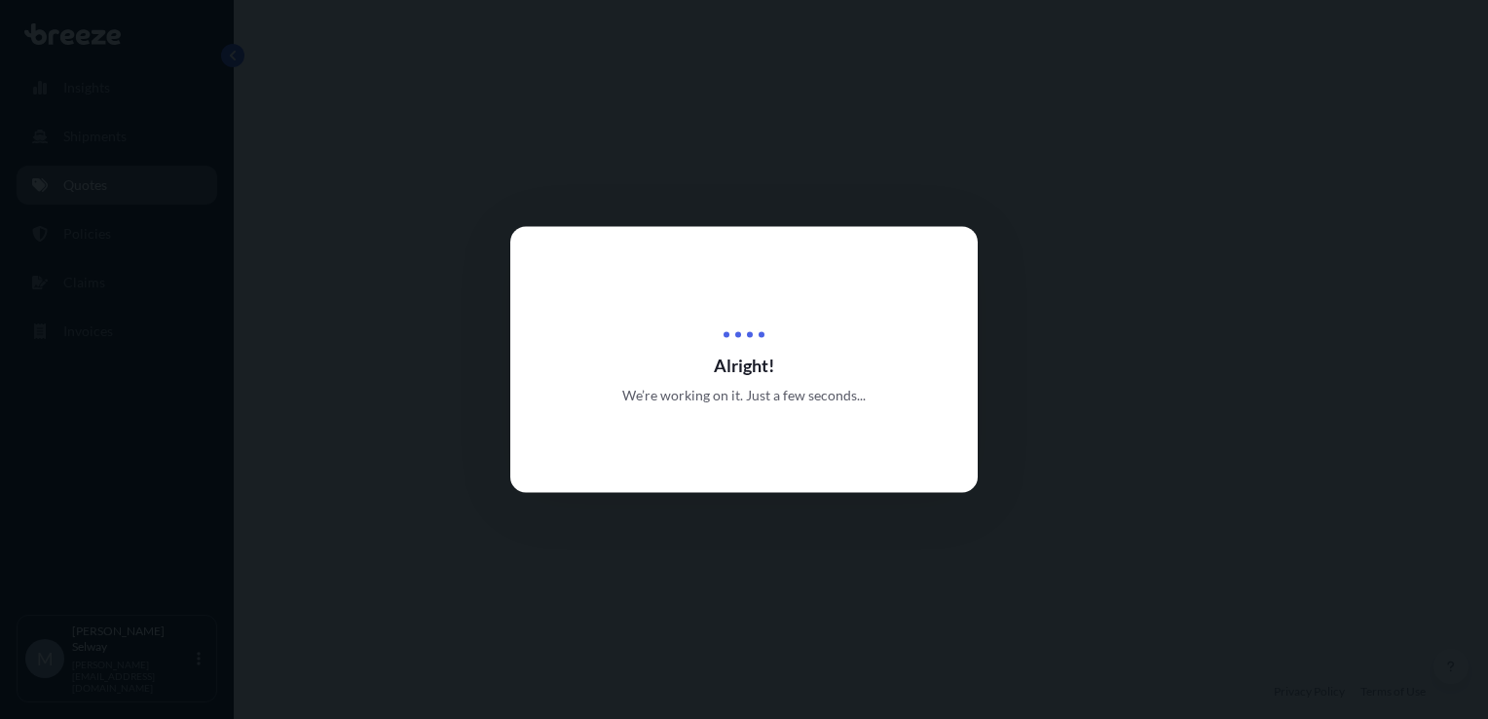
select select "Road"
select select "Sea"
select select "1"
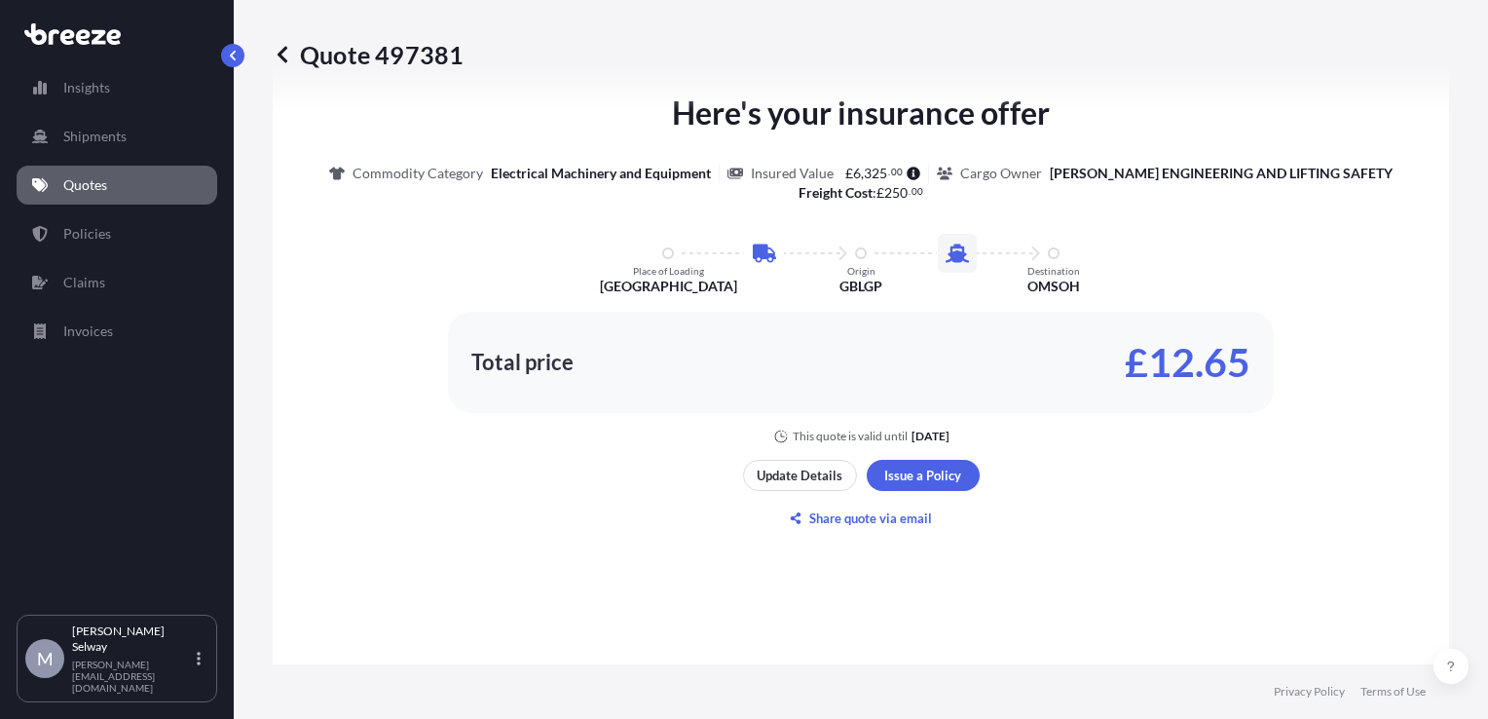
scroll to position [1014, 0]
click at [1244, 216] on div "Here's your insurance offer Commodity Category Electrical Machinery and Equipme…" at bounding box center [861, 269] width 1122 height 354
click at [1165, 278] on div "Here's your insurance offer Commodity Category Electrical Machinery and Equipme…" at bounding box center [861, 269] width 1122 height 354
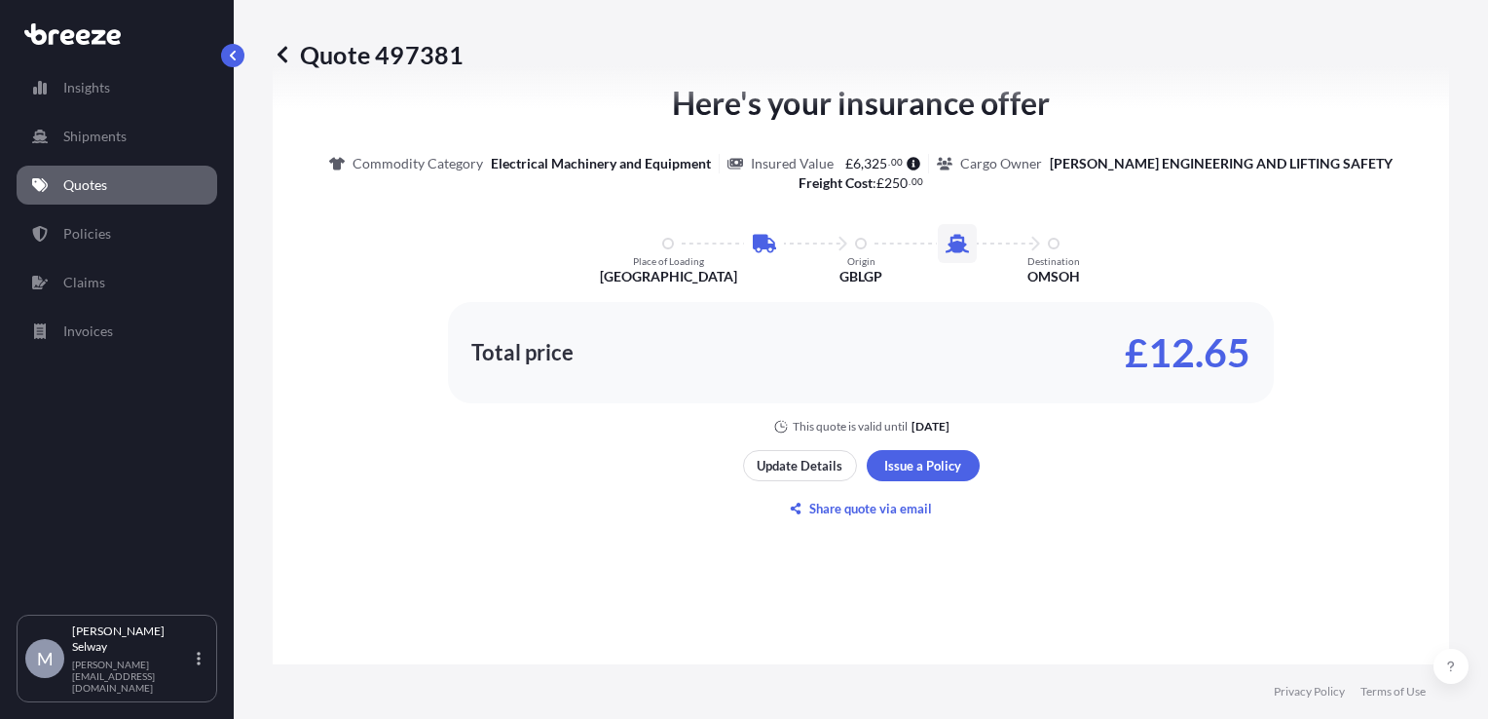
scroll to position [1024, 0]
click at [857, 512] on p "Share quote via email" at bounding box center [870, 509] width 123 height 19
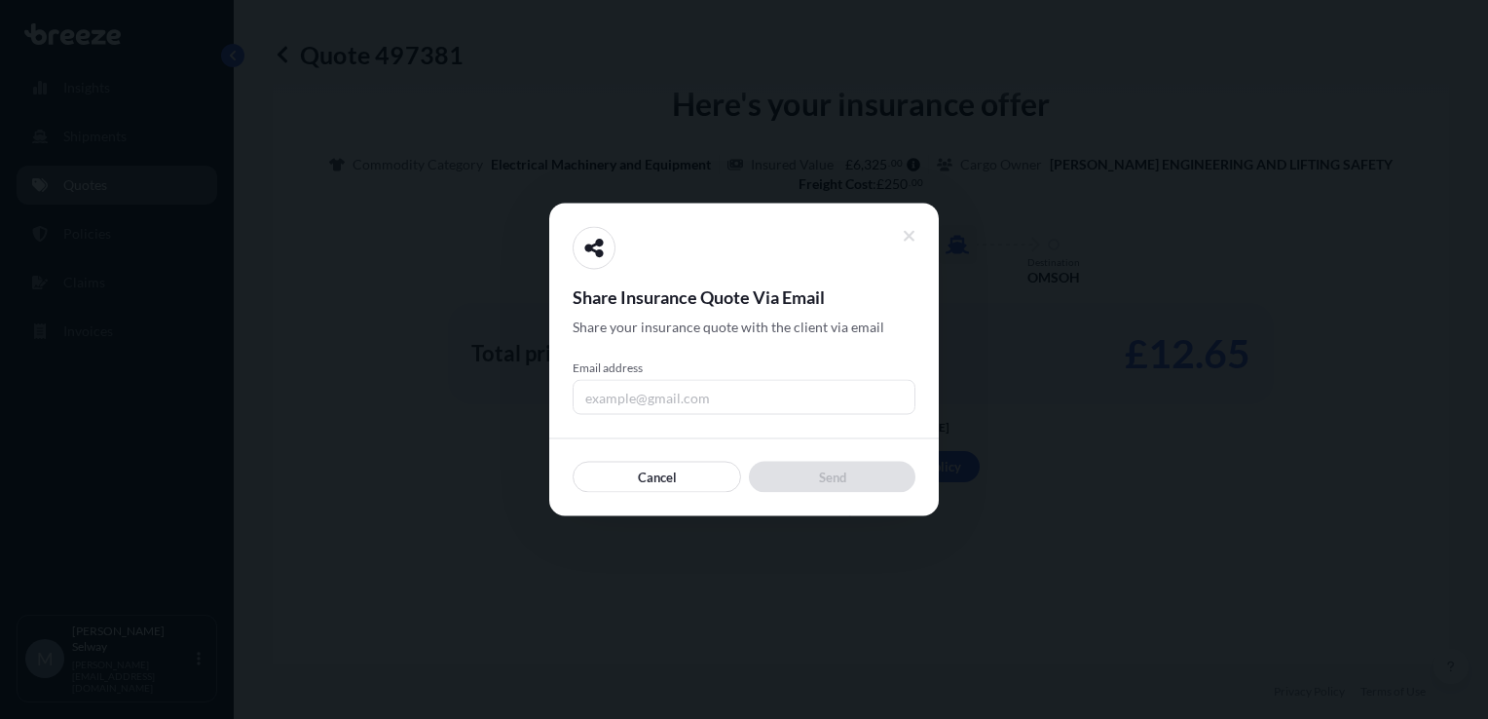
click at [678, 394] on input "Email address" at bounding box center [744, 397] width 343 height 35
type input "[PERSON_NAME][EMAIL_ADDRESS][DOMAIN_NAME]"
